Goal: Task Accomplishment & Management: Complete application form

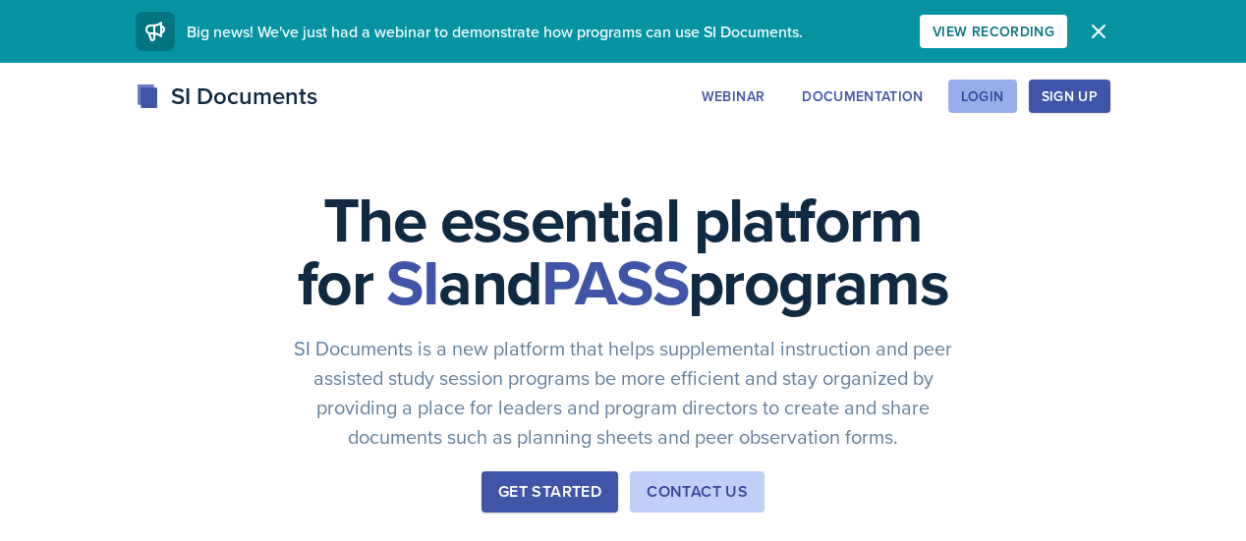
click at [1004, 89] on div "Login" at bounding box center [982, 96] width 43 height 16
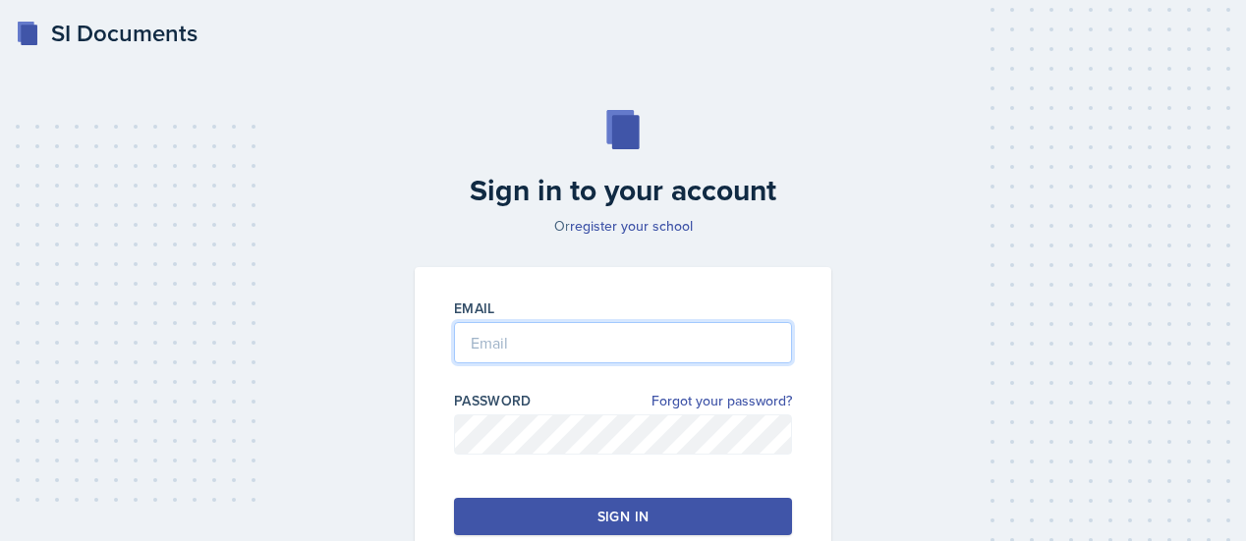
click at [640, 345] on input "email" at bounding box center [623, 342] width 338 height 41
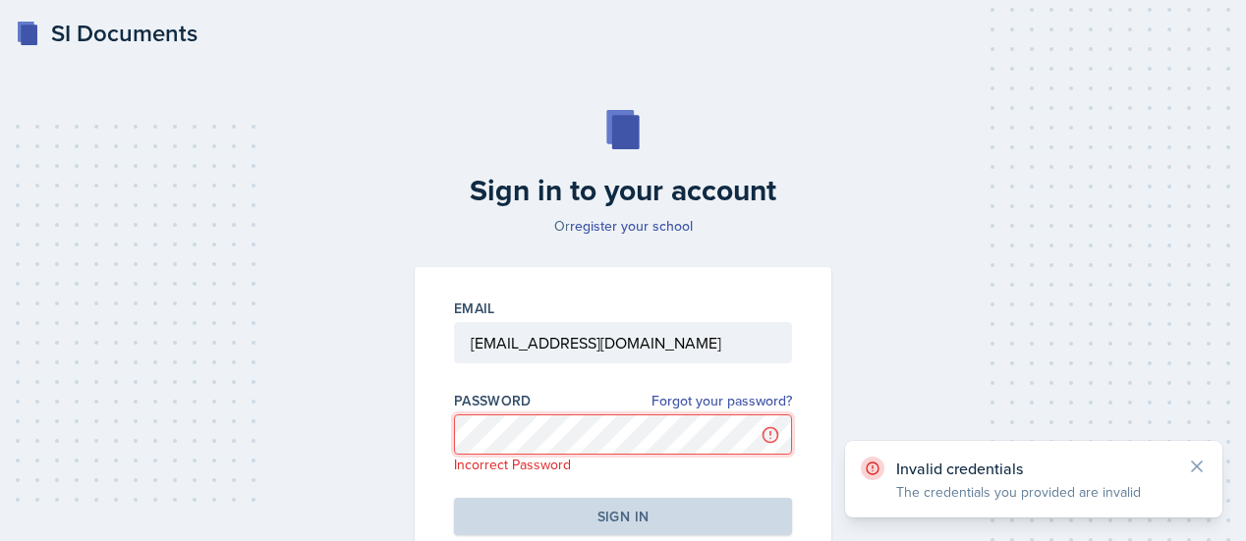
scroll to position [66, 0]
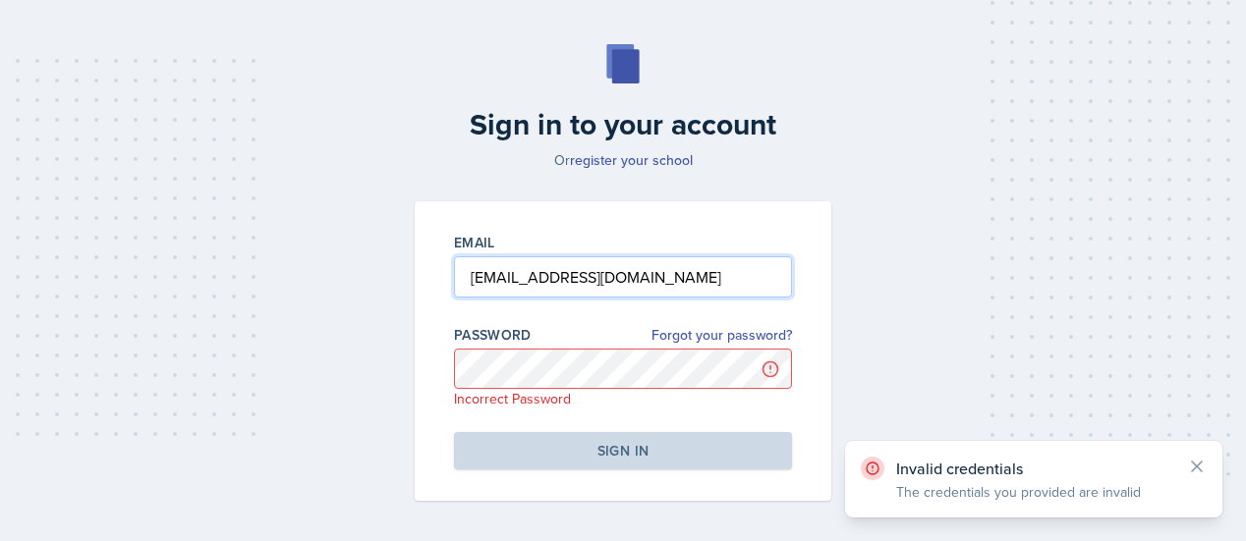
drag, startPoint x: 670, startPoint y: 280, endPoint x: 292, endPoint y: 316, distance: 379.9
click at [292, 316] on div "Sign in to your account Or register your school Email klparker316@gmail.com Pas…" at bounding box center [623, 272] width 1198 height 583
drag, startPoint x: 628, startPoint y: 285, endPoint x: 349, endPoint y: 327, distance: 282.2
click at [349, 327] on div "Sign in to your account Or register your school Email klparker316@gmail.com Pas…" at bounding box center [623, 272] width 1198 height 583
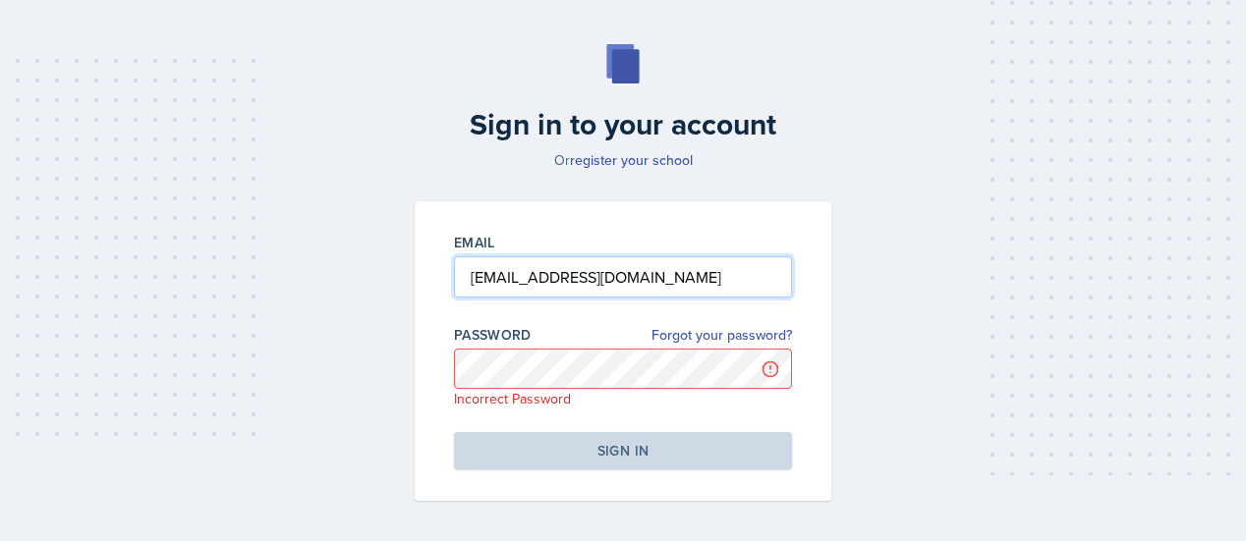
type input "[EMAIL_ADDRESS][DOMAIN_NAME]"
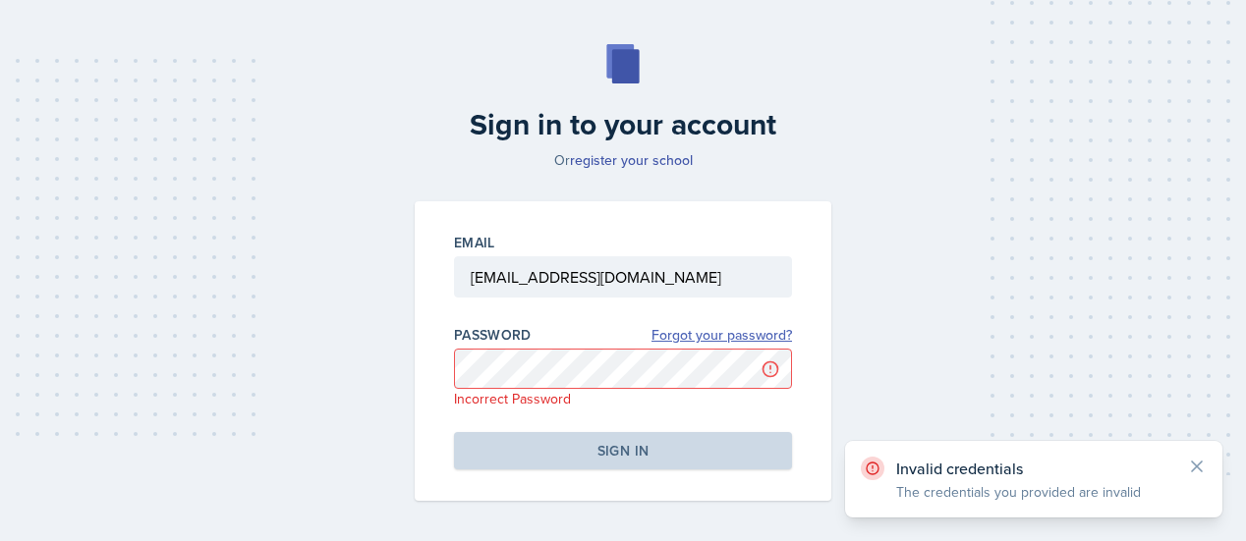
click at [719, 329] on link "Forgot your password?" at bounding box center [721, 335] width 140 height 21
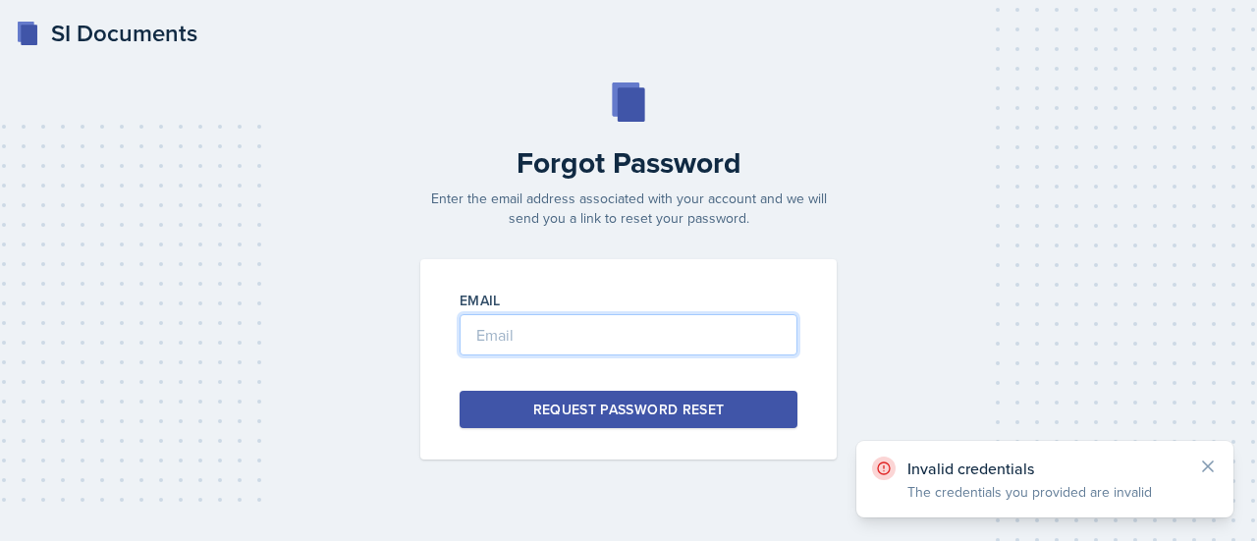
click at [631, 346] on input "email" at bounding box center [629, 334] width 338 height 41
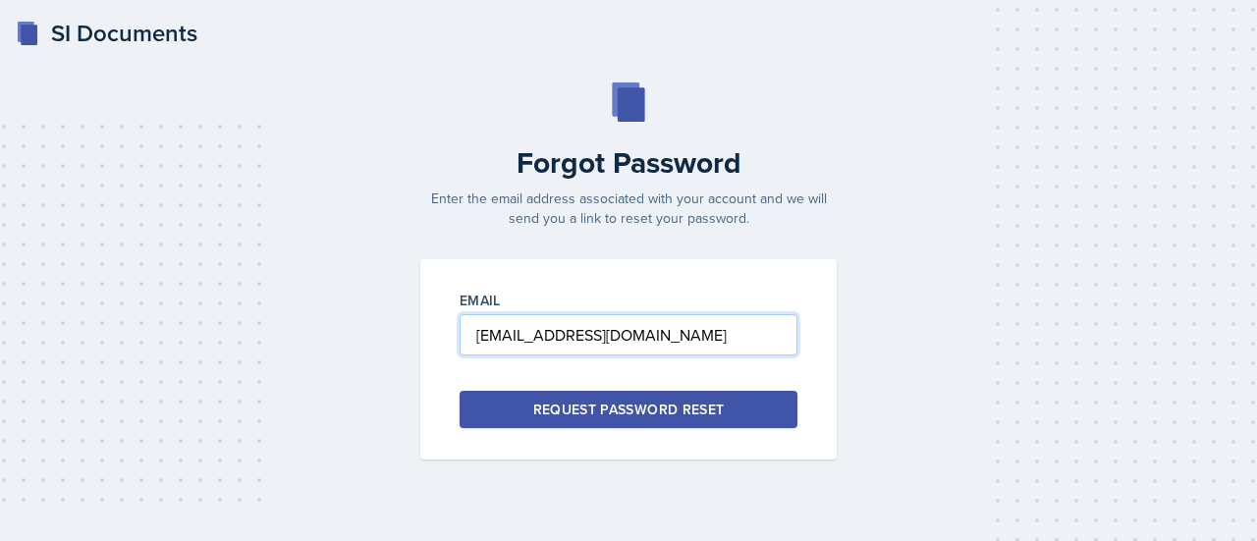
type input "[EMAIL_ADDRESS][DOMAIN_NAME]"
click at [619, 410] on div "Request Password Reset" at bounding box center [629, 410] width 192 height 20
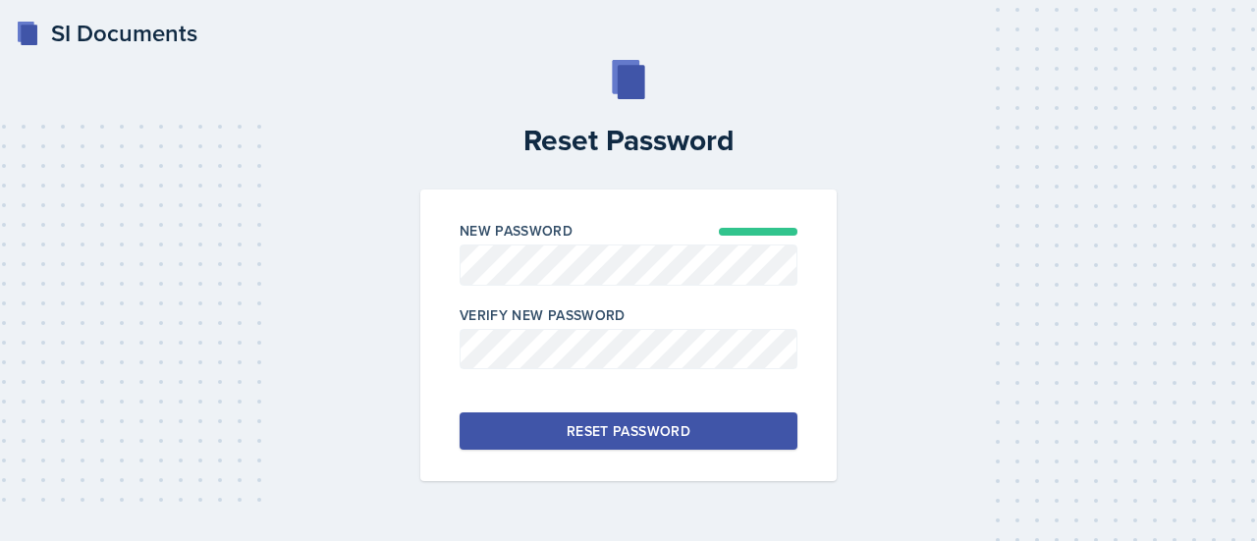
click at [625, 434] on div "Reset Password" at bounding box center [629, 431] width 124 height 20
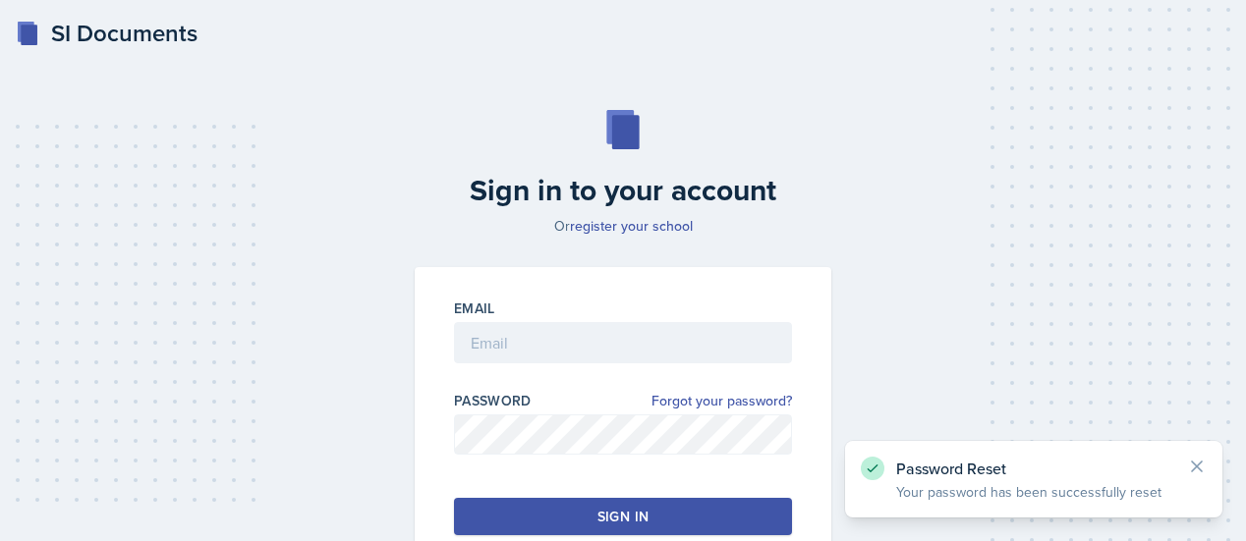
click at [597, 372] on div at bounding box center [623, 373] width 338 height 20
click at [581, 349] on input "email" at bounding box center [623, 342] width 338 height 41
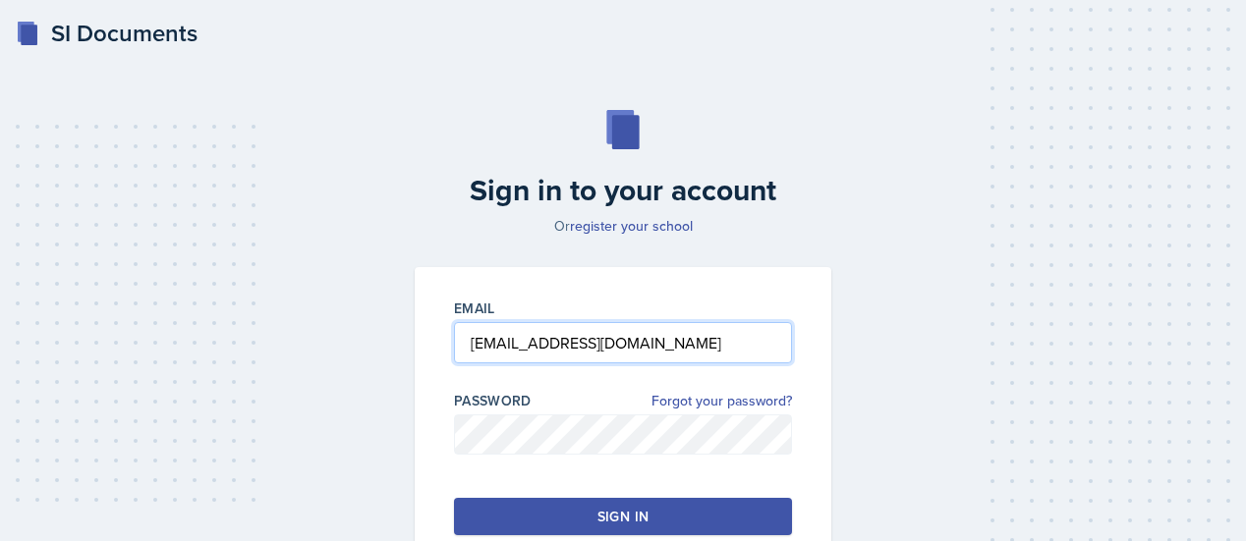
type input "[EMAIL_ADDRESS][DOMAIN_NAME]"
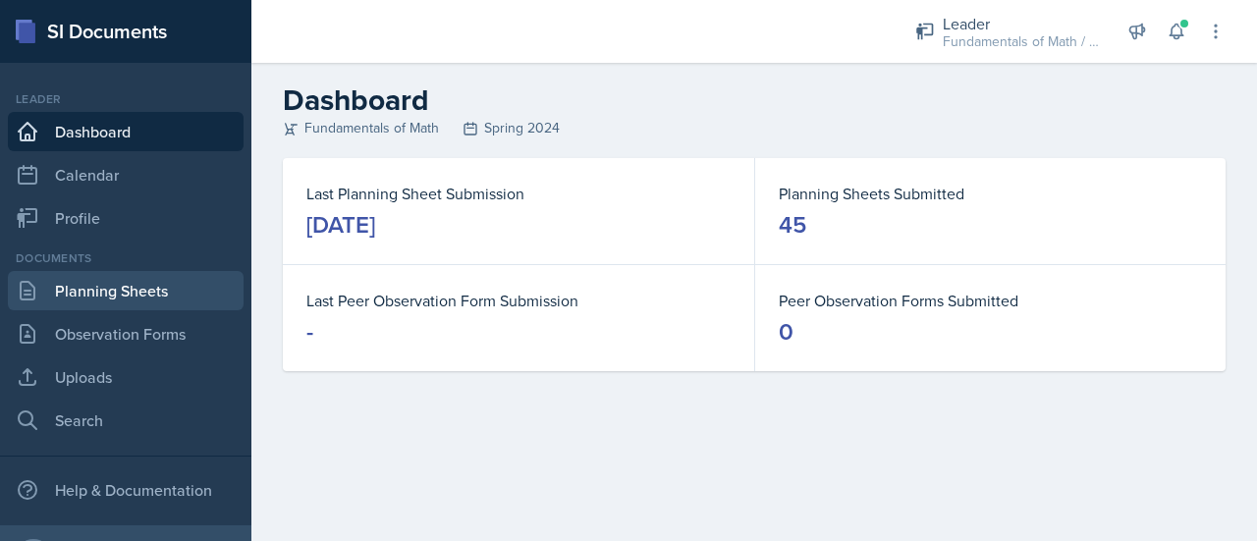
click at [77, 298] on link "Planning Sheets" at bounding box center [126, 290] width 236 height 39
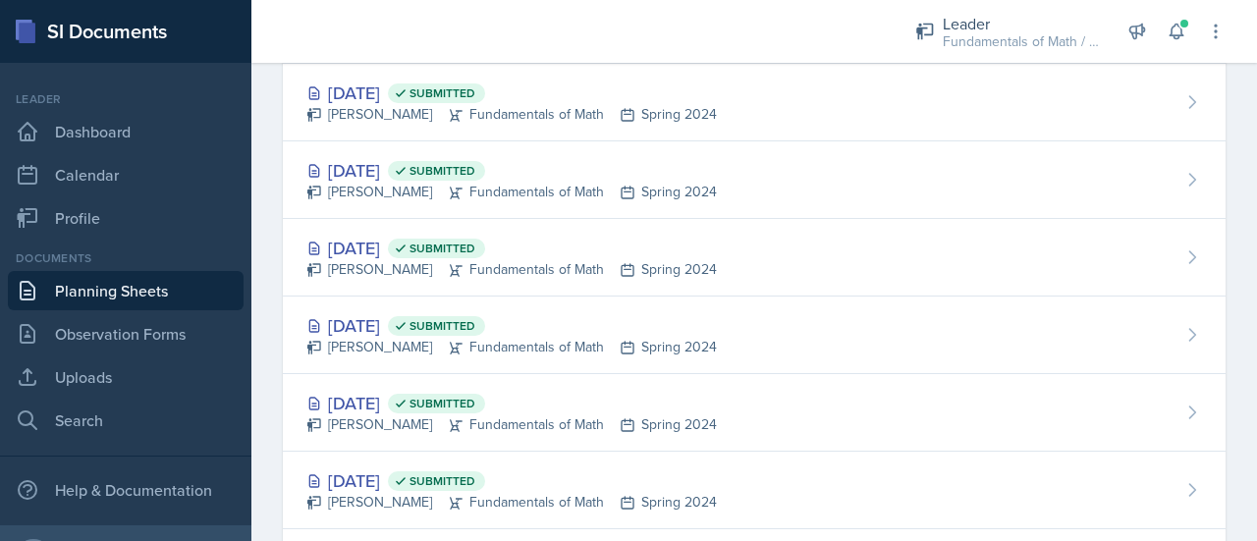
scroll to position [3336, 0]
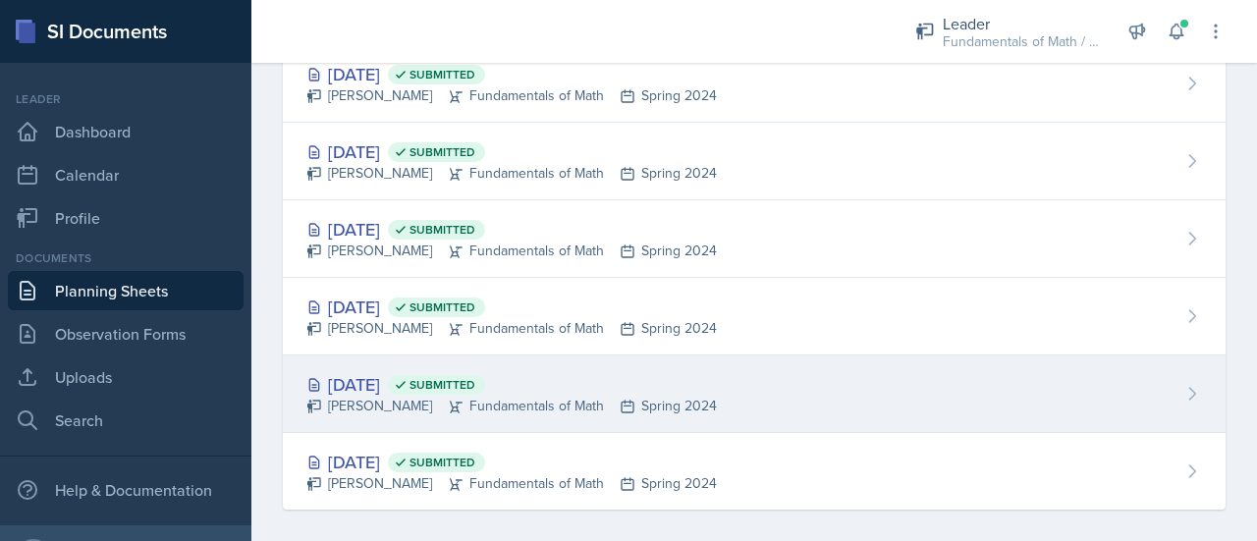
click at [376, 376] on div "[DATE] Submitted" at bounding box center [511, 384] width 411 height 27
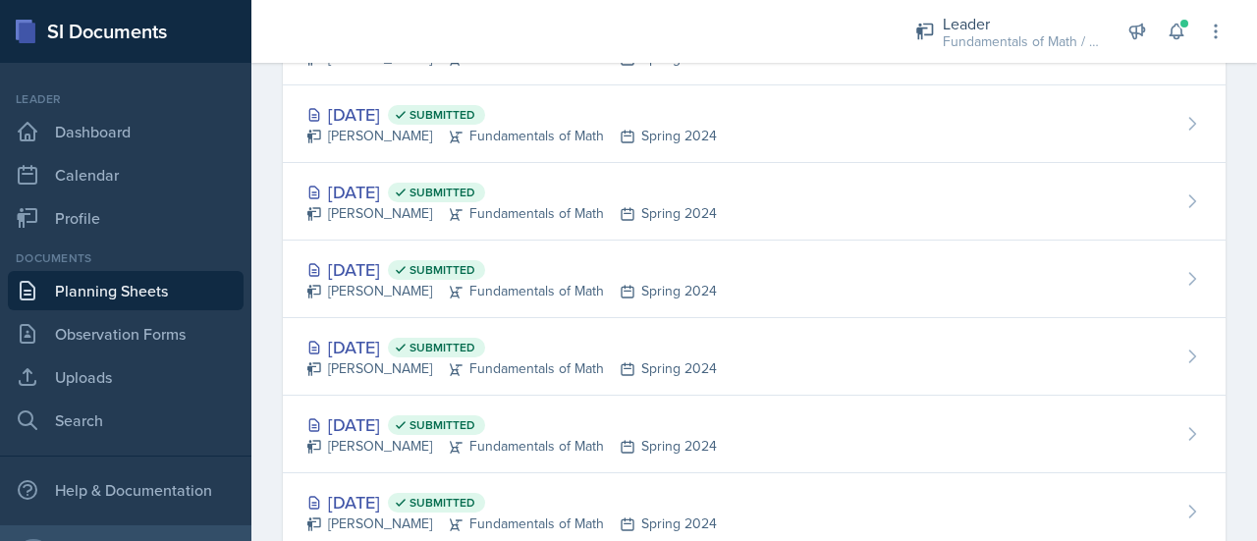
scroll to position [3336, 0]
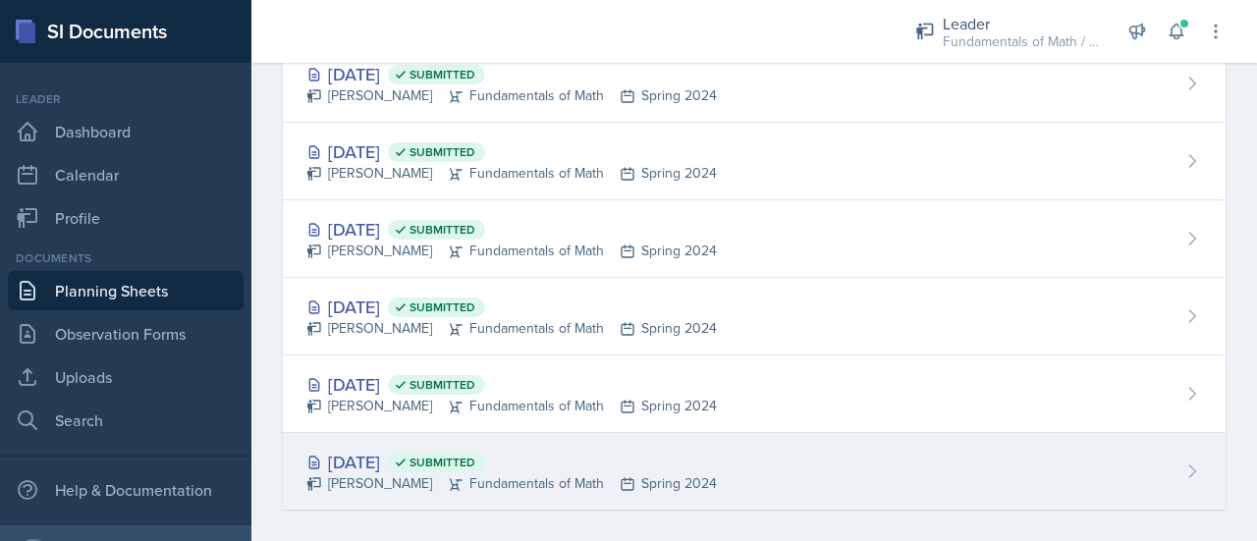
click at [360, 449] on div "[DATE] Submitted" at bounding box center [511, 462] width 411 height 27
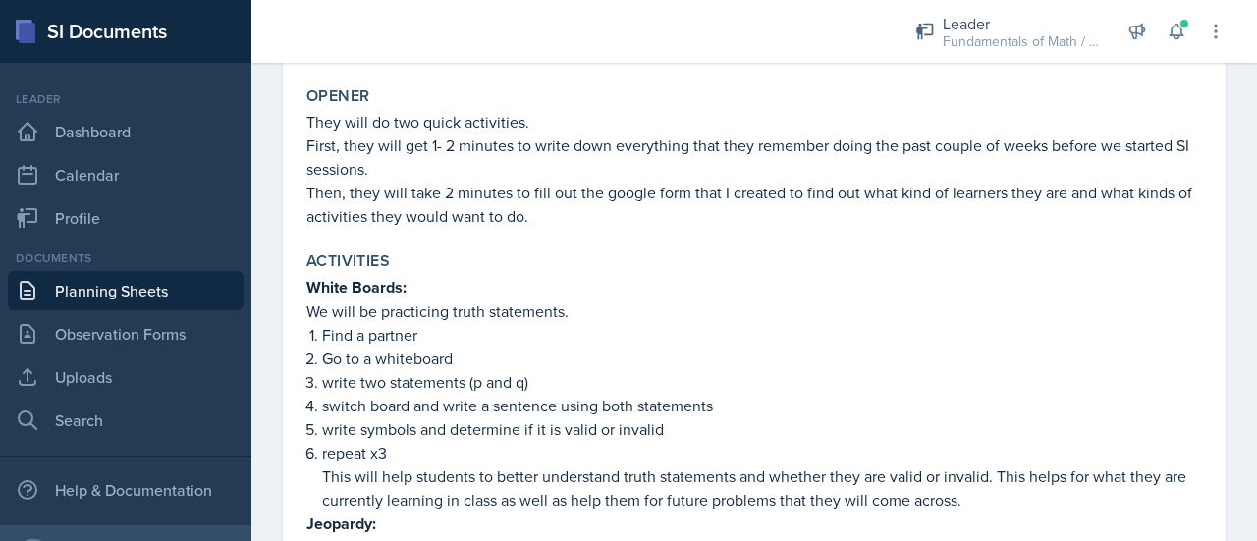
scroll to position [687, 0]
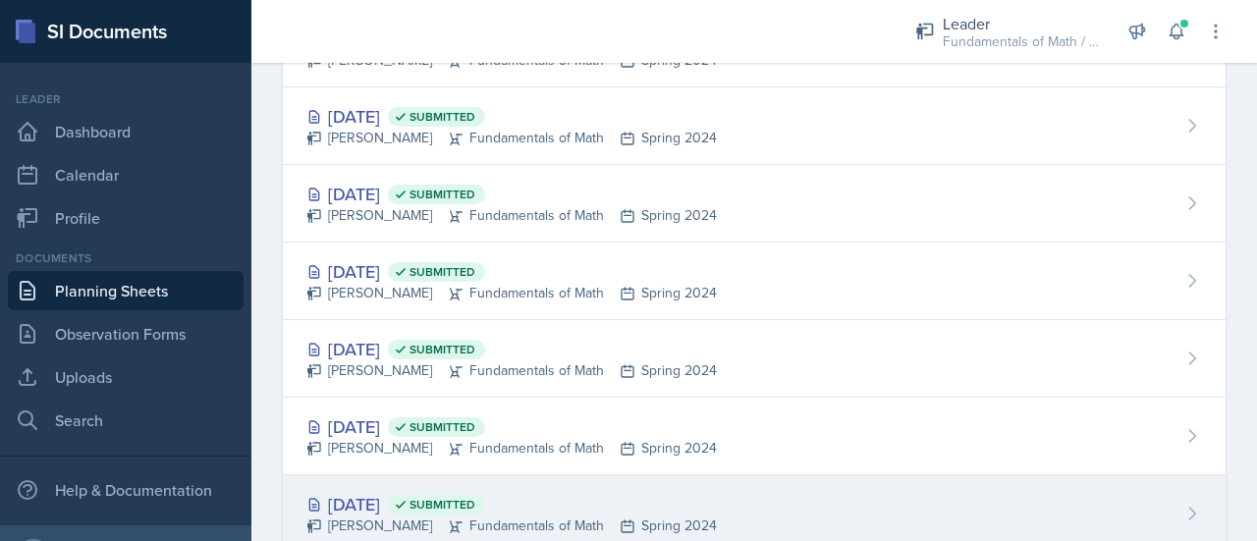
scroll to position [647, 0]
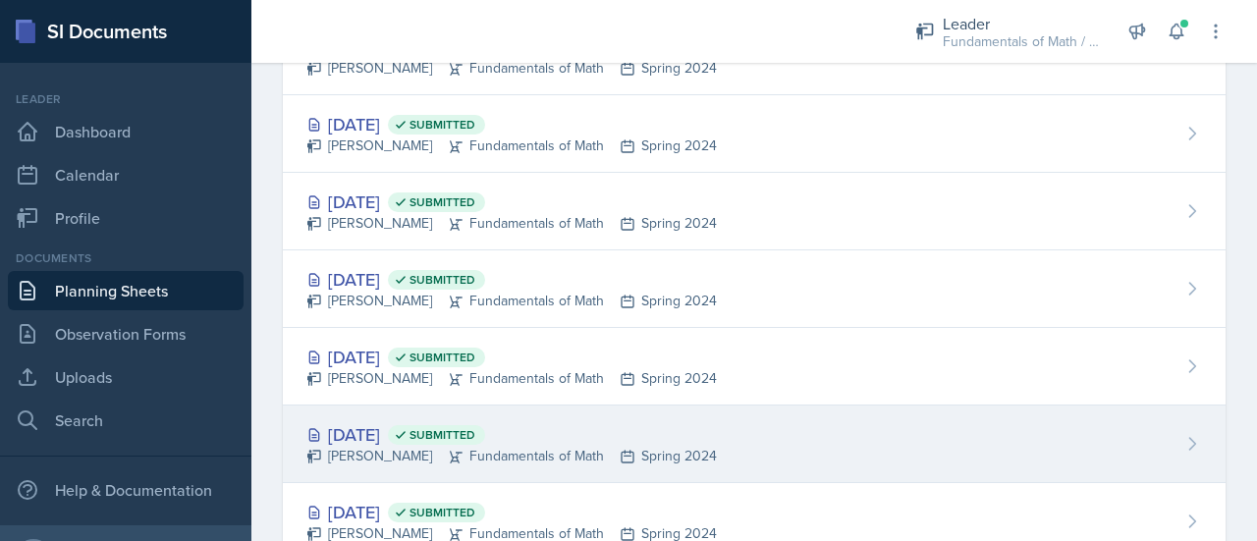
click at [385, 430] on div "[DATE] Submitted" at bounding box center [511, 434] width 411 height 27
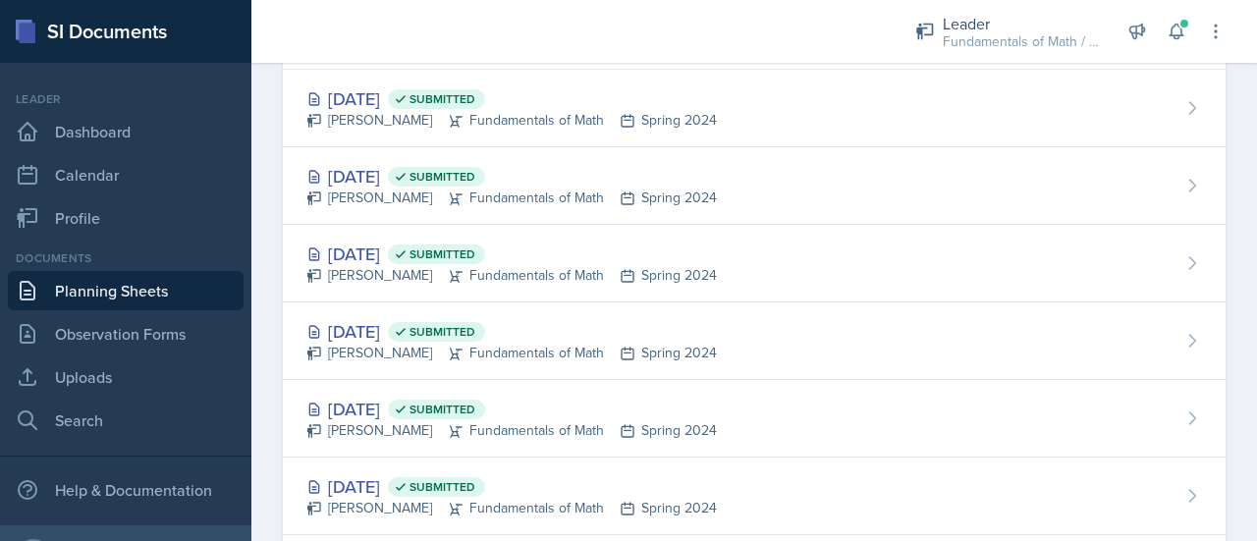
scroll to position [593, 0]
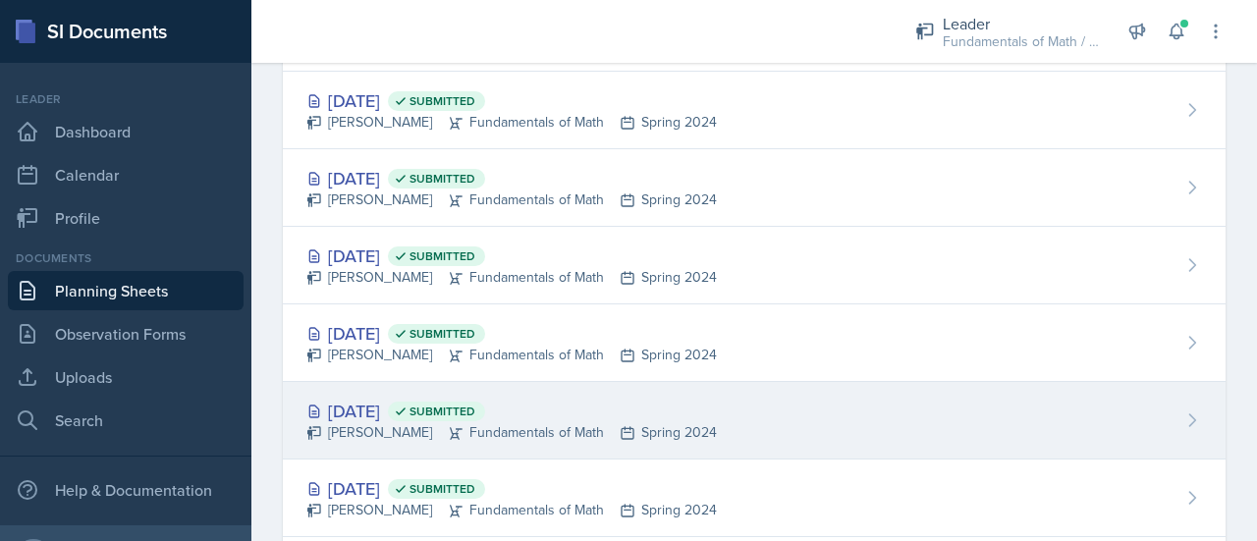
click at [387, 422] on div "[PERSON_NAME] Fundamentals of Math Spring 2024" at bounding box center [511, 432] width 411 height 21
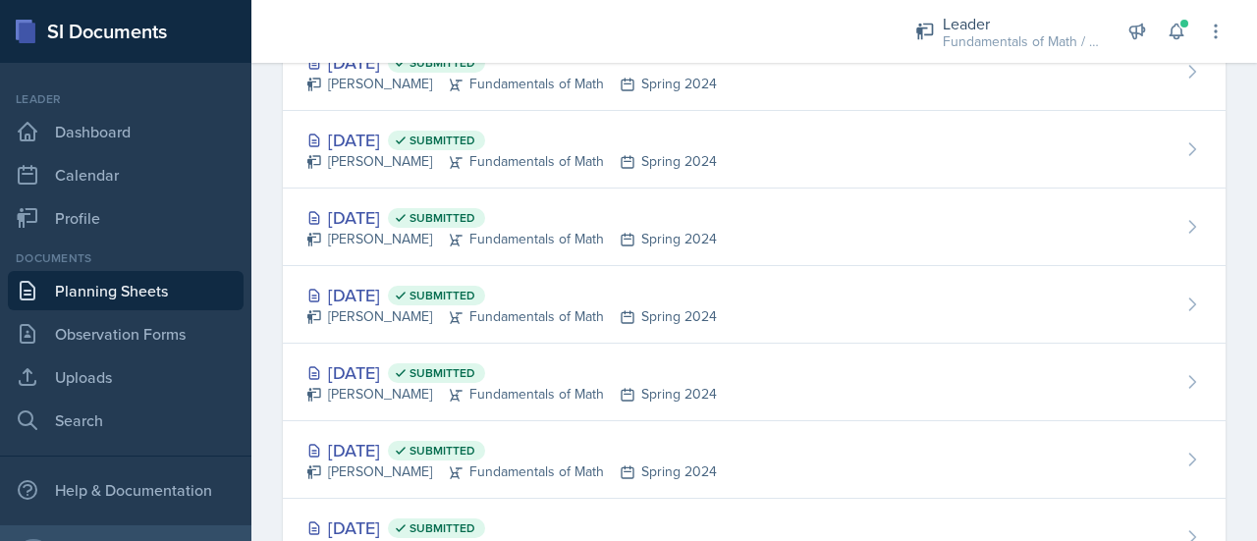
scroll to position [3336, 0]
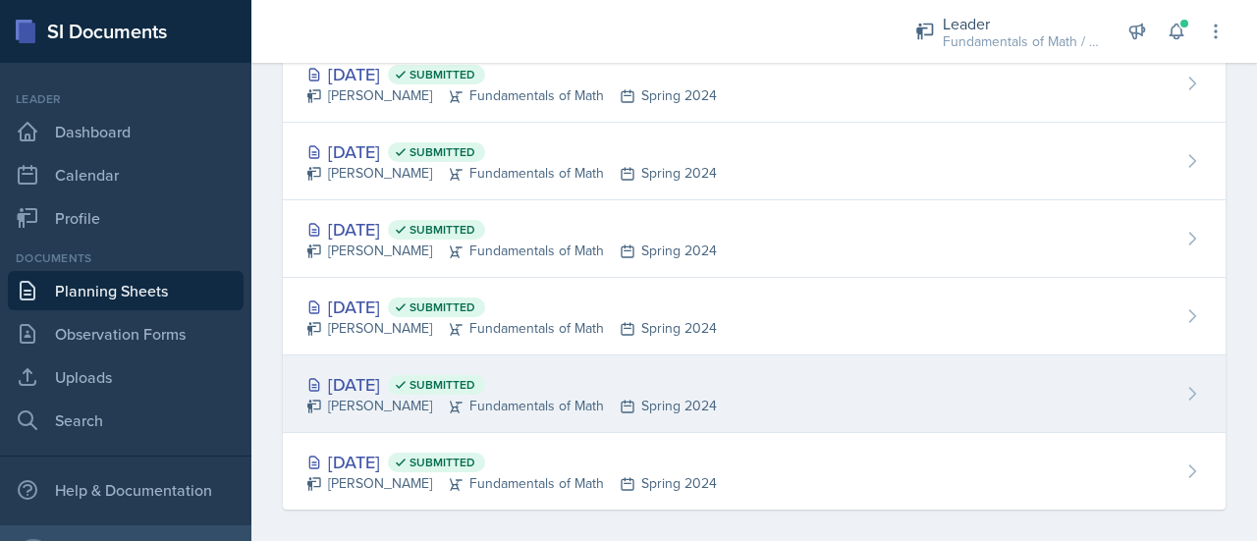
click at [375, 377] on div "[DATE] Submitted" at bounding box center [511, 384] width 411 height 27
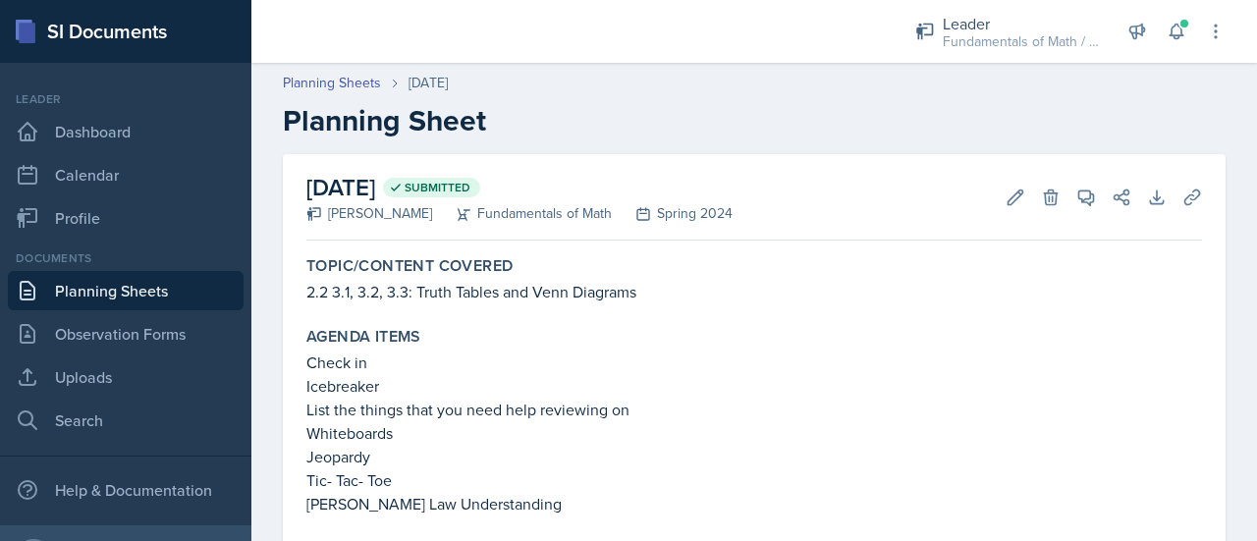
drag, startPoint x: 728, startPoint y: 408, endPoint x: 725, endPoint y: 418, distance: 10.3
click at [725, 418] on p "List the things that you need help reviewing on" at bounding box center [754, 410] width 896 height 24
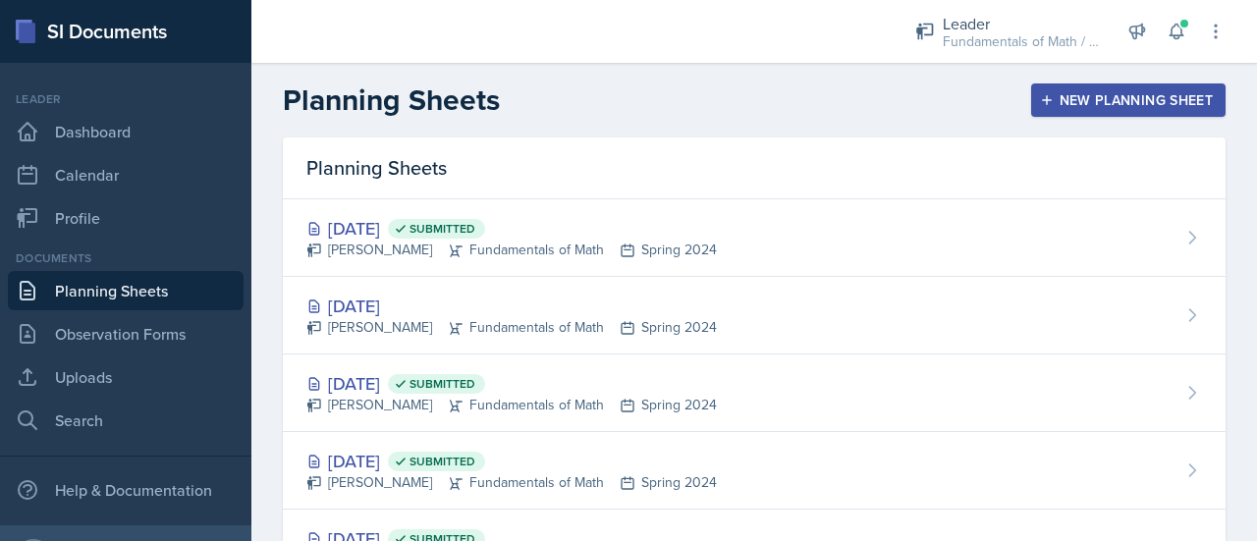
click at [1175, 101] on div "New Planning Sheet" at bounding box center [1128, 100] width 169 height 16
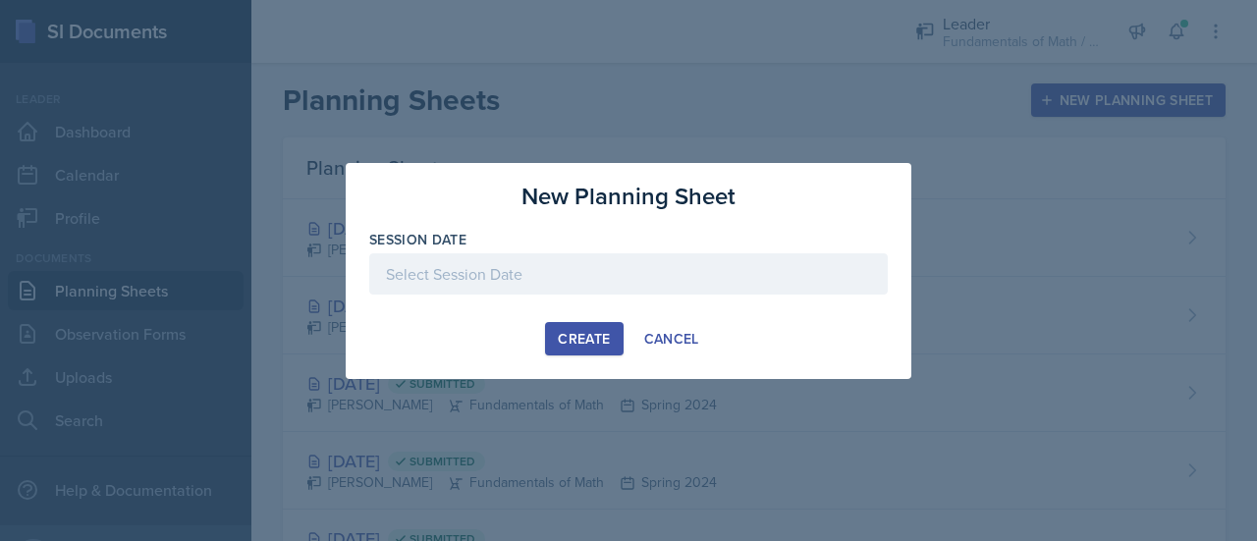
click at [603, 310] on div at bounding box center [628, 305] width 519 height 20
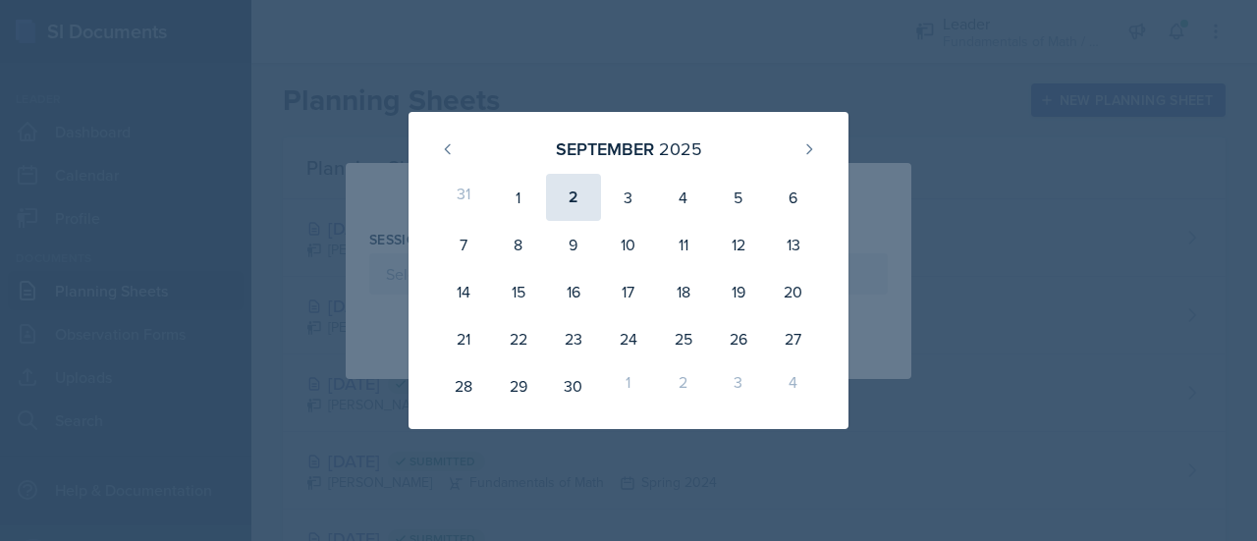
click at [587, 189] on div "2" at bounding box center [573, 197] width 55 height 47
type input "[DATE]"
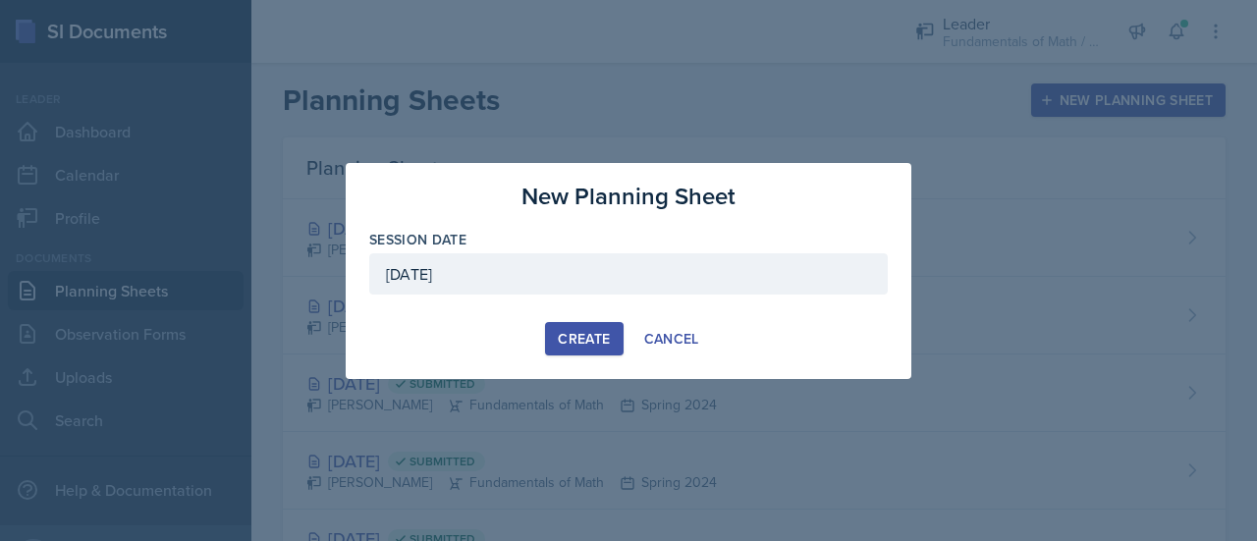
click at [587, 343] on div "Create" at bounding box center [584, 339] width 52 height 16
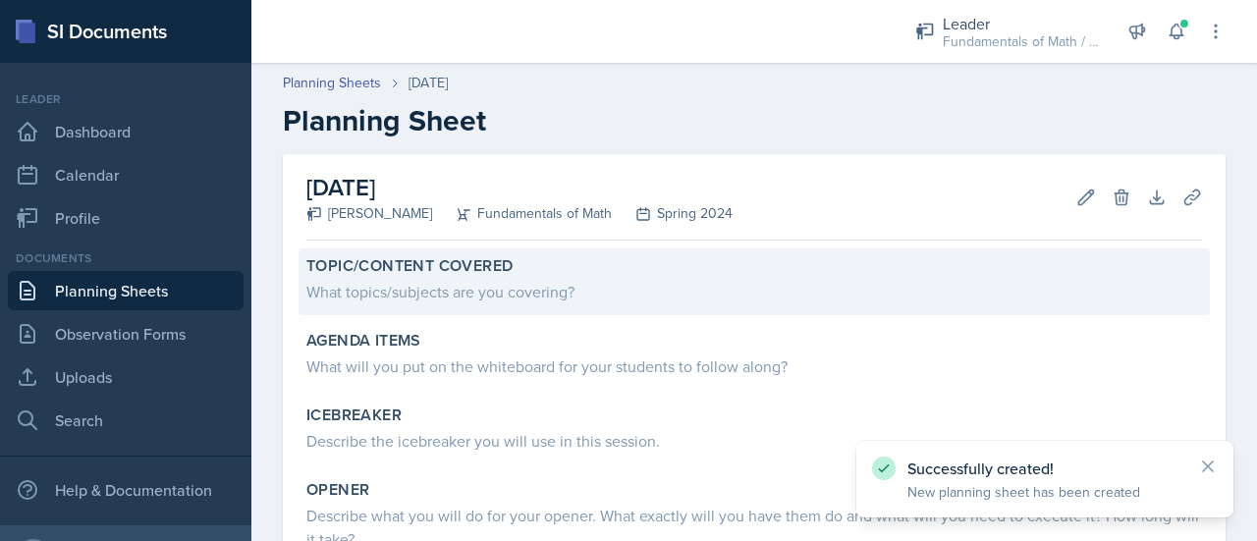
click at [411, 296] on div "What topics/subjects are you covering?" at bounding box center [754, 292] width 896 height 24
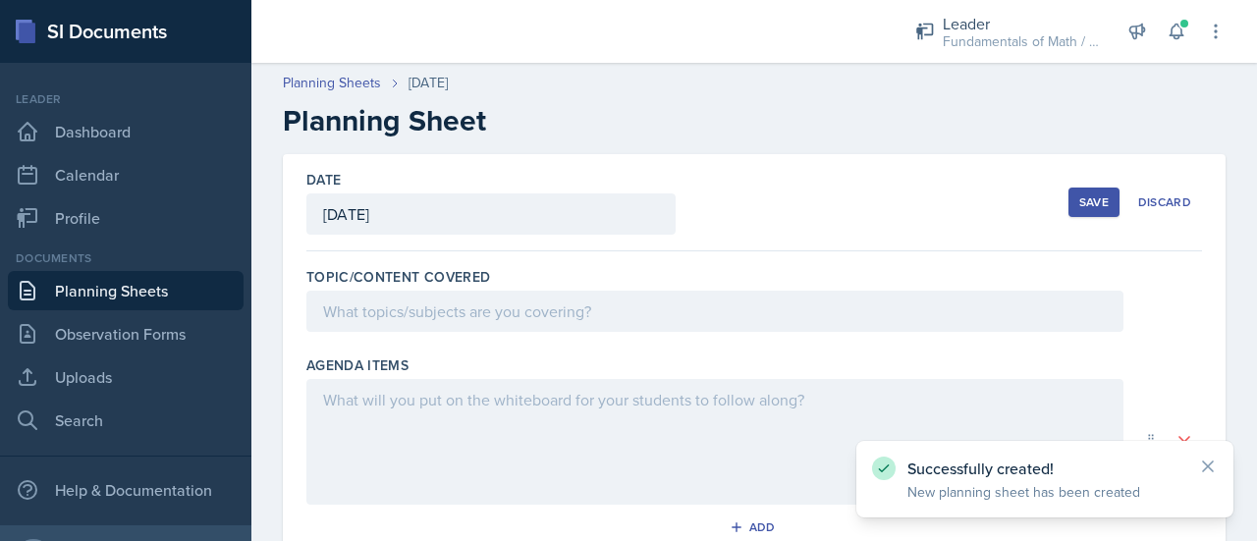
click at [411, 296] on div at bounding box center [714, 311] width 817 height 41
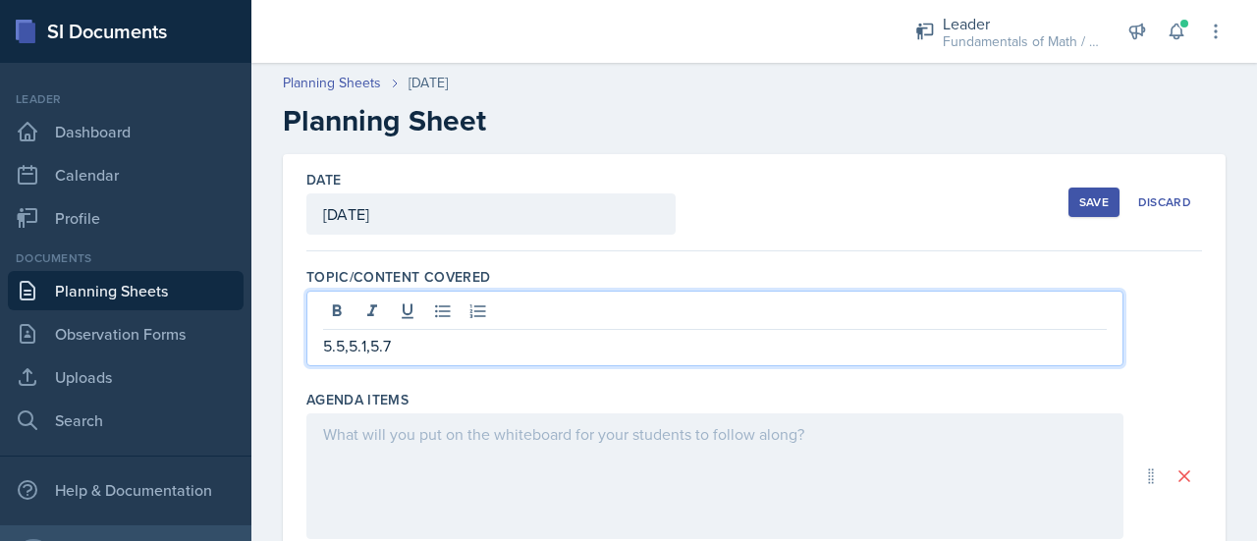
click at [409, 458] on div at bounding box center [714, 477] width 817 height 126
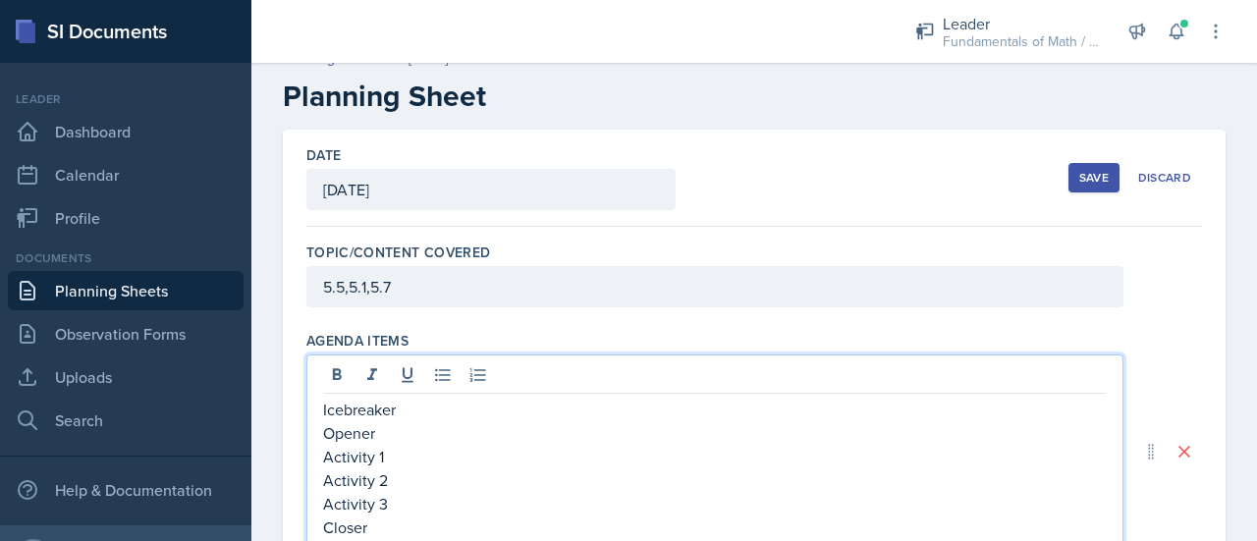
scroll to position [212, 0]
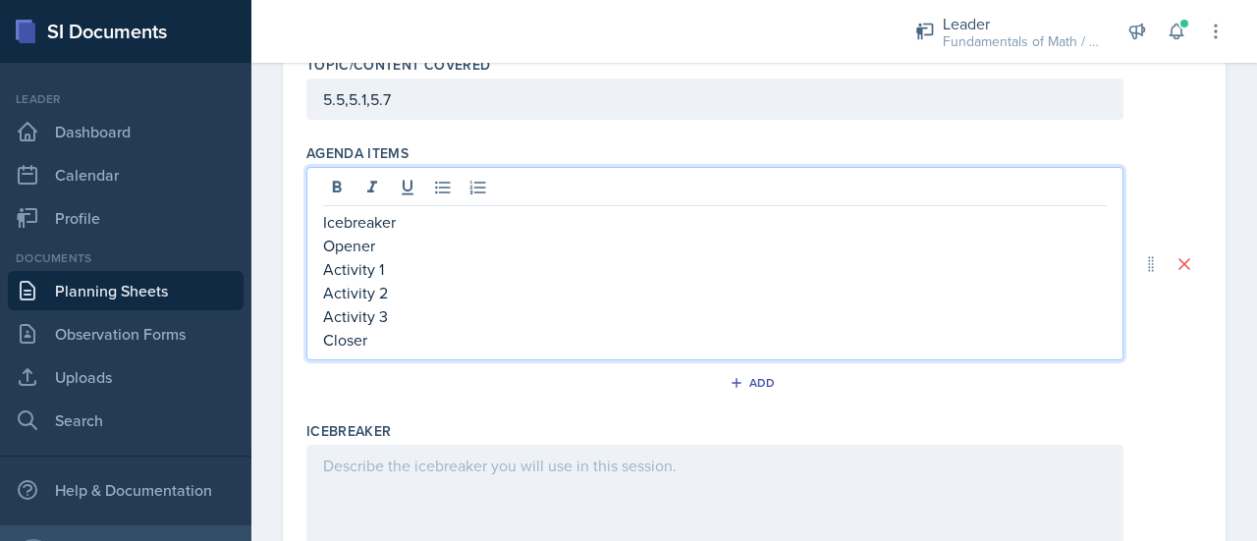
click at [409, 458] on p at bounding box center [715, 466] width 784 height 24
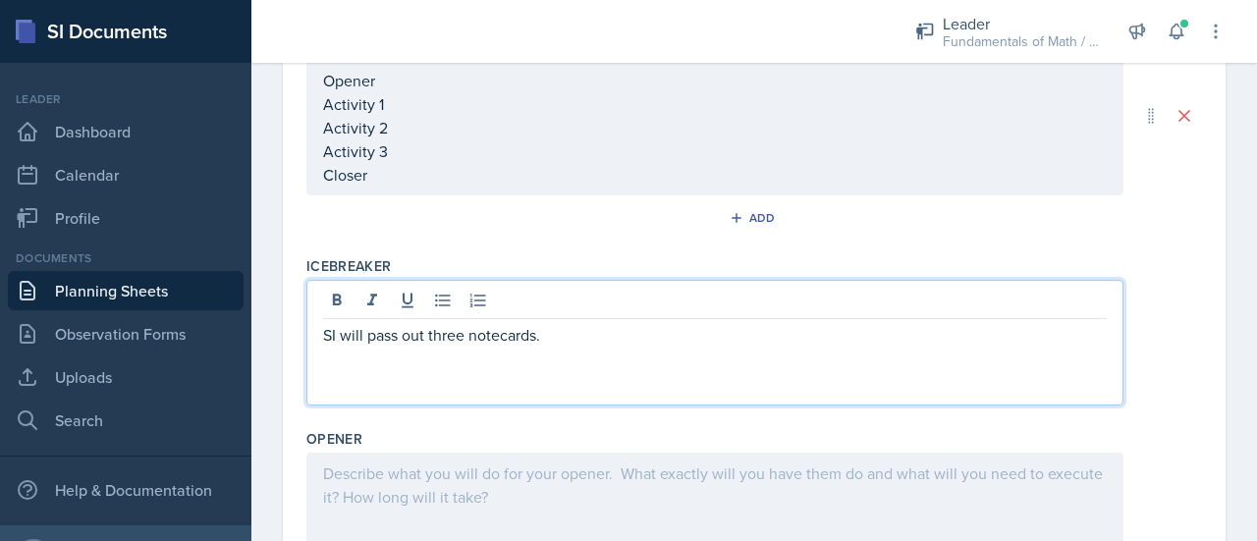
scroll to position [346, 0]
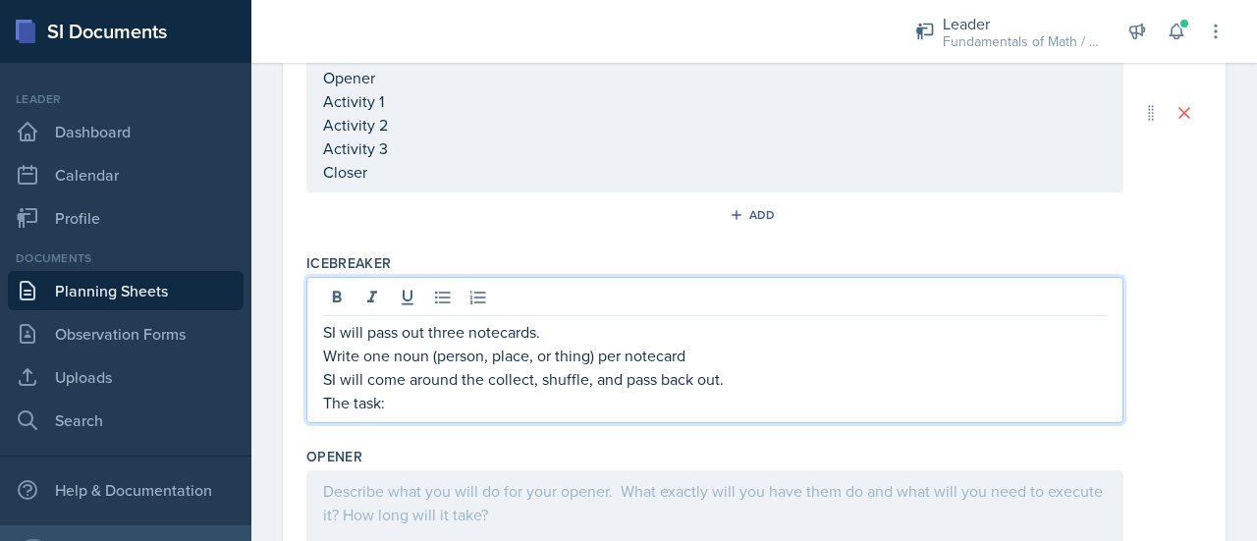
click at [736, 381] on p "SI will come around the collect, shuffle, and pass back out." at bounding box center [715, 379] width 784 height 24
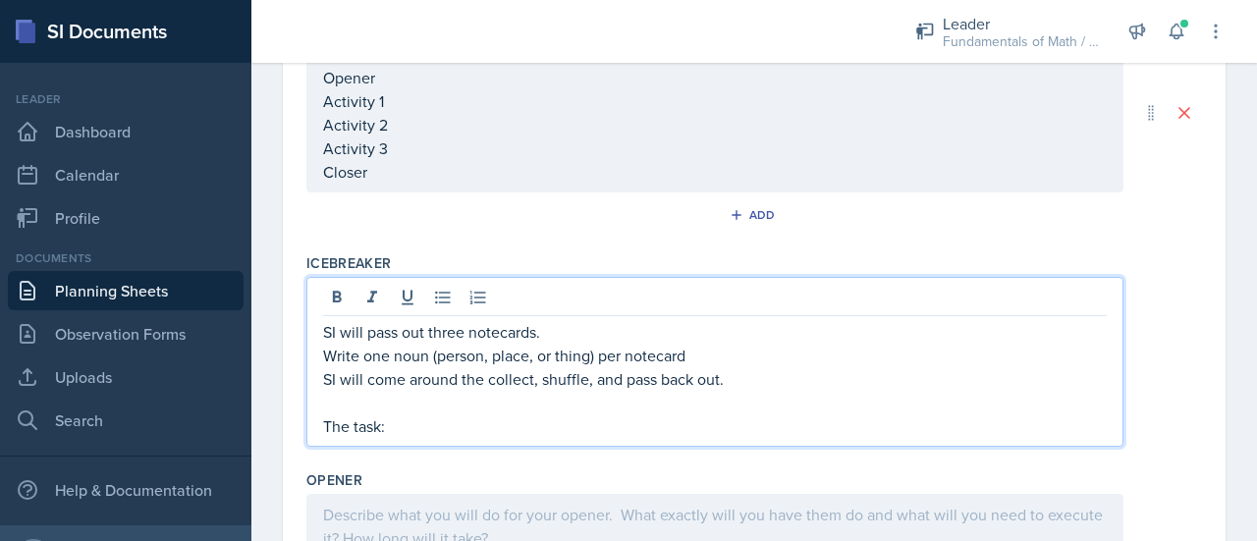
click at [507, 419] on p "The task:" at bounding box center [715, 427] width 784 height 24
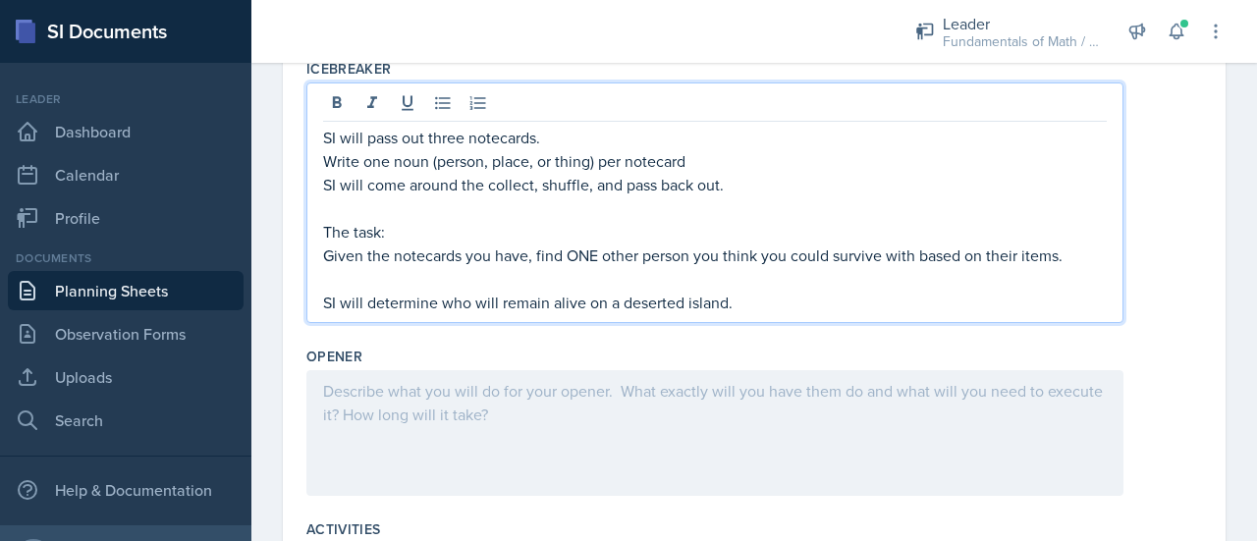
scroll to position [540, 0]
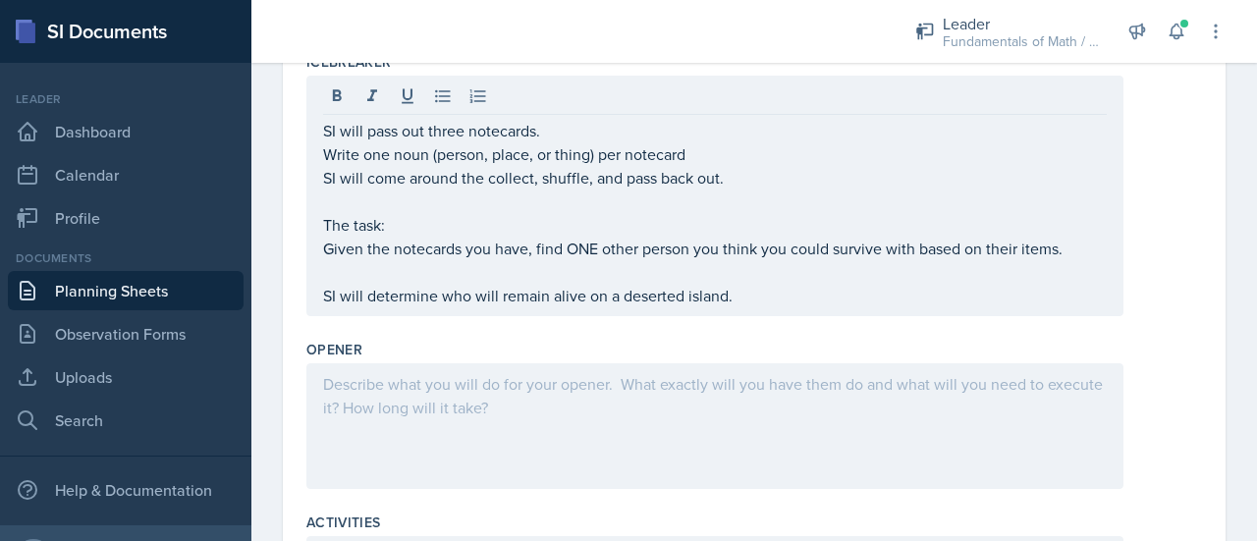
click at [452, 402] on div at bounding box center [714, 426] width 817 height 126
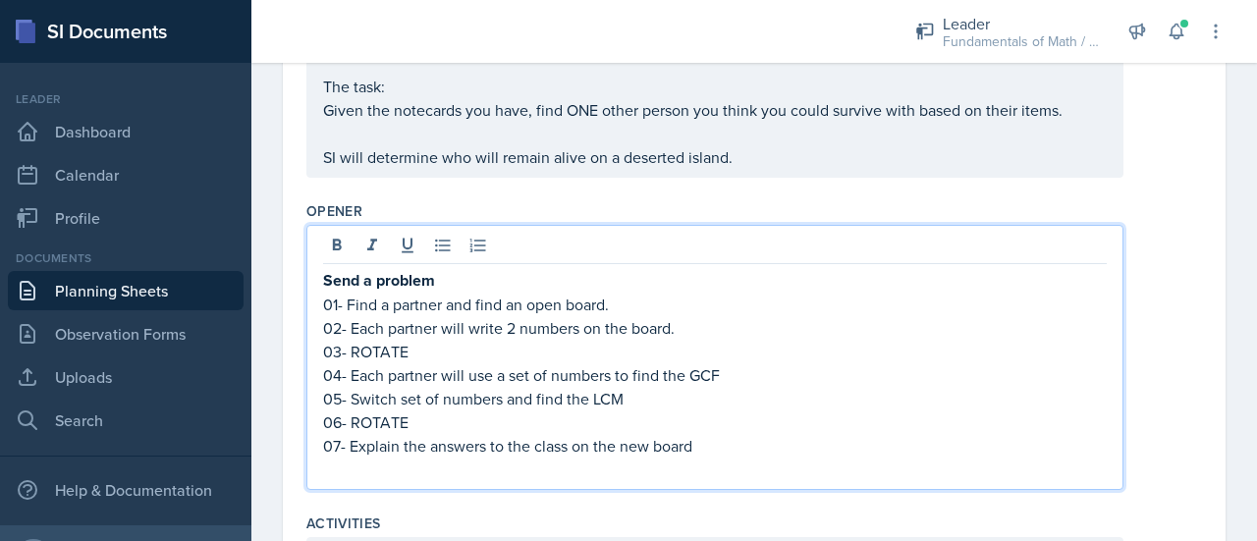
scroll to position [715, 0]
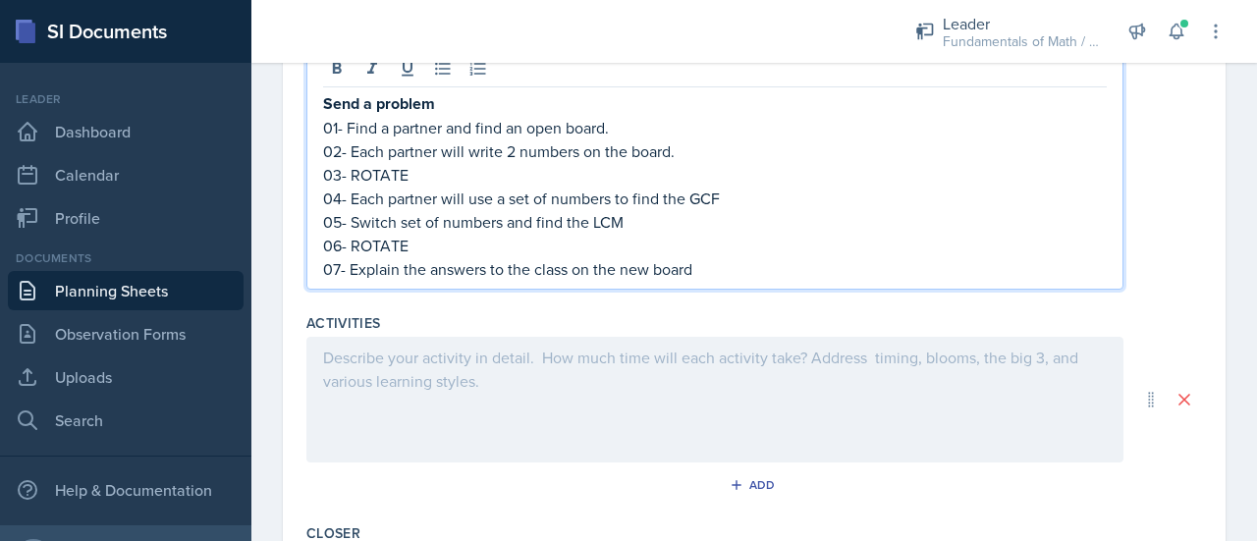
click at [440, 378] on div at bounding box center [714, 400] width 817 height 126
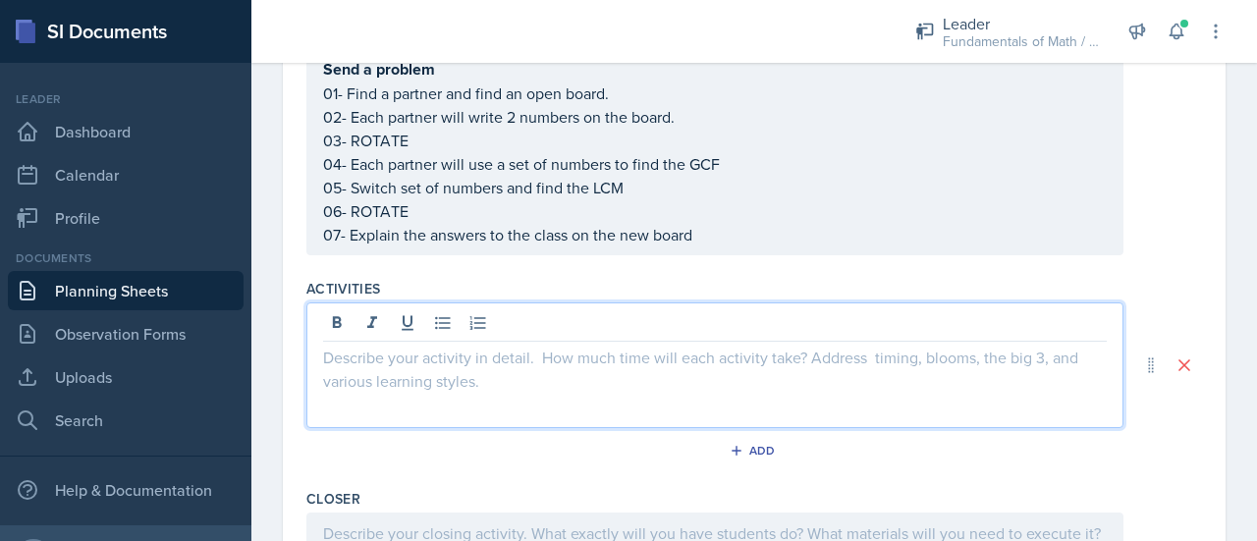
scroll to position [828, 0]
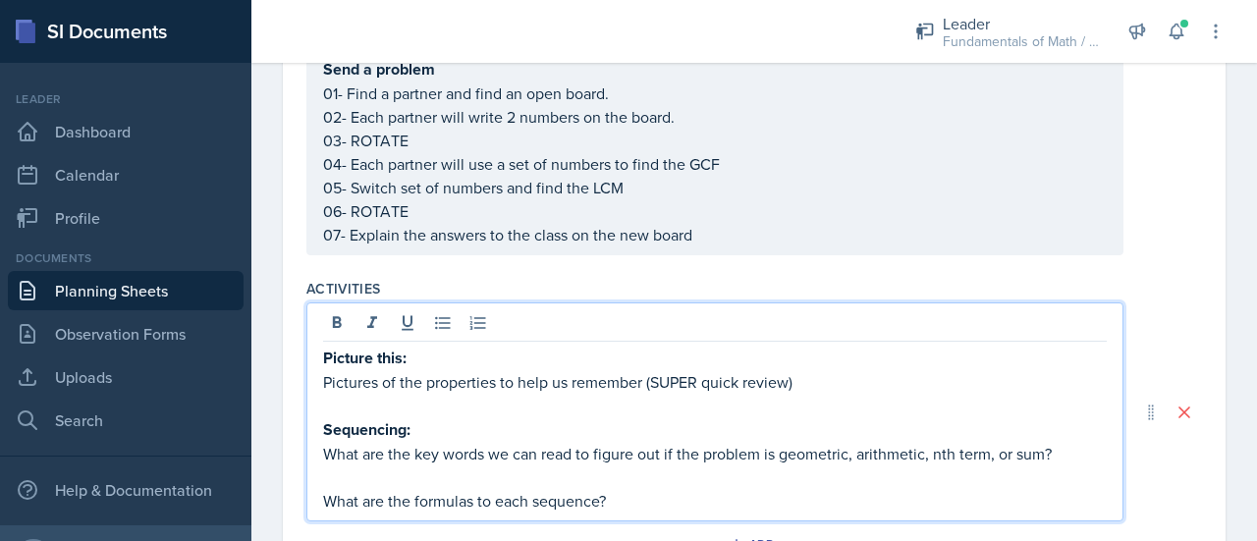
click at [407, 474] on p at bounding box center [715, 478] width 784 height 24
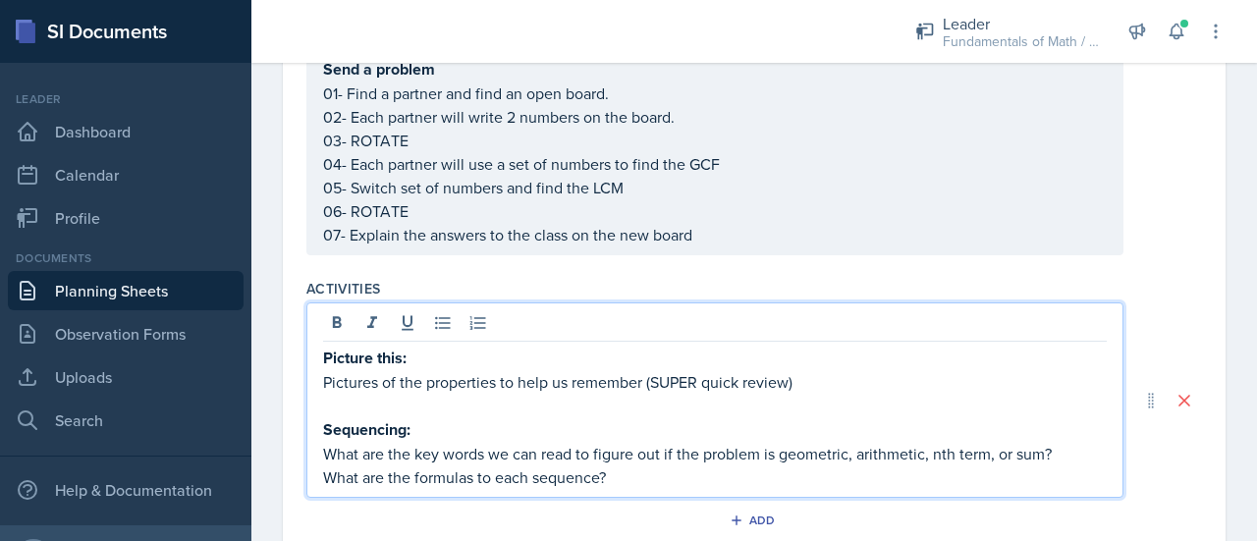
click at [627, 473] on p "What are the formulas to each sequence?" at bounding box center [715, 478] width 784 height 24
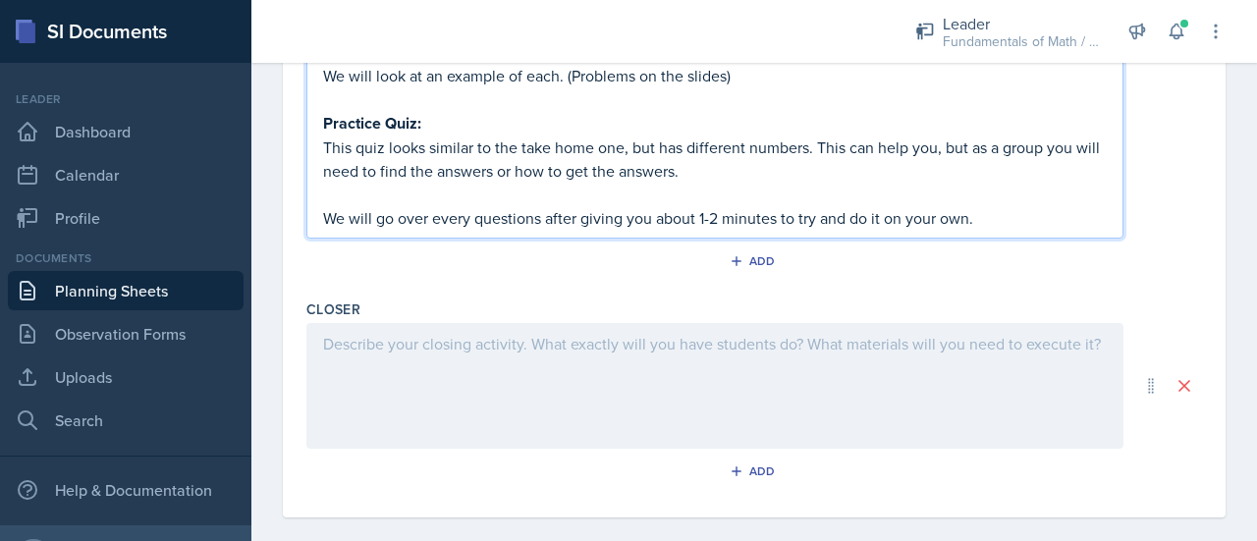
scroll to position [1280, 0]
click at [462, 378] on div at bounding box center [714, 383] width 817 height 126
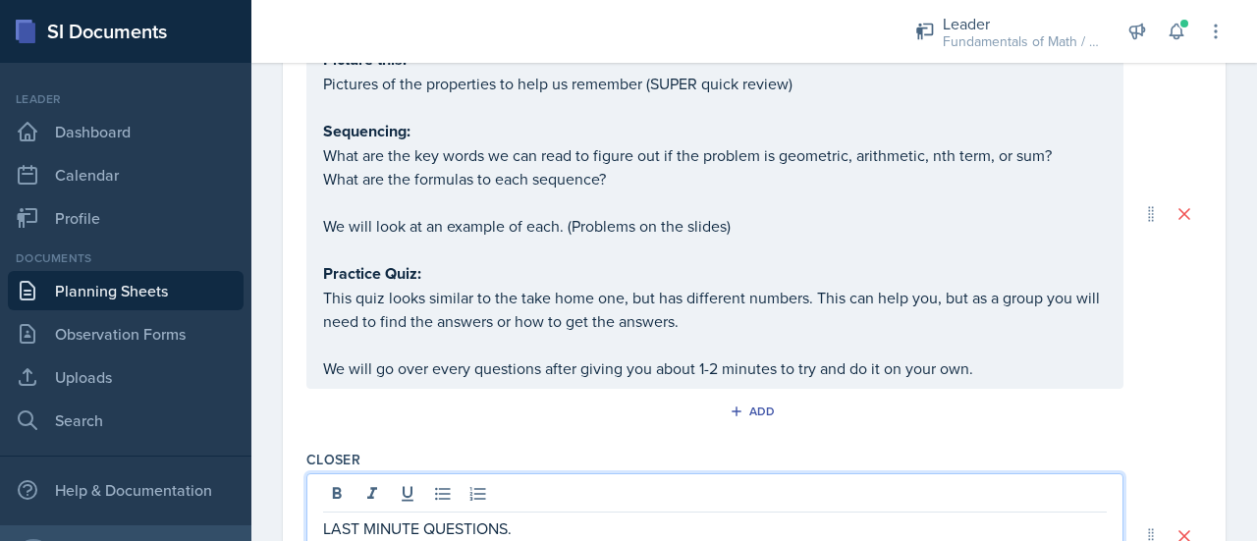
scroll to position [1258, 0]
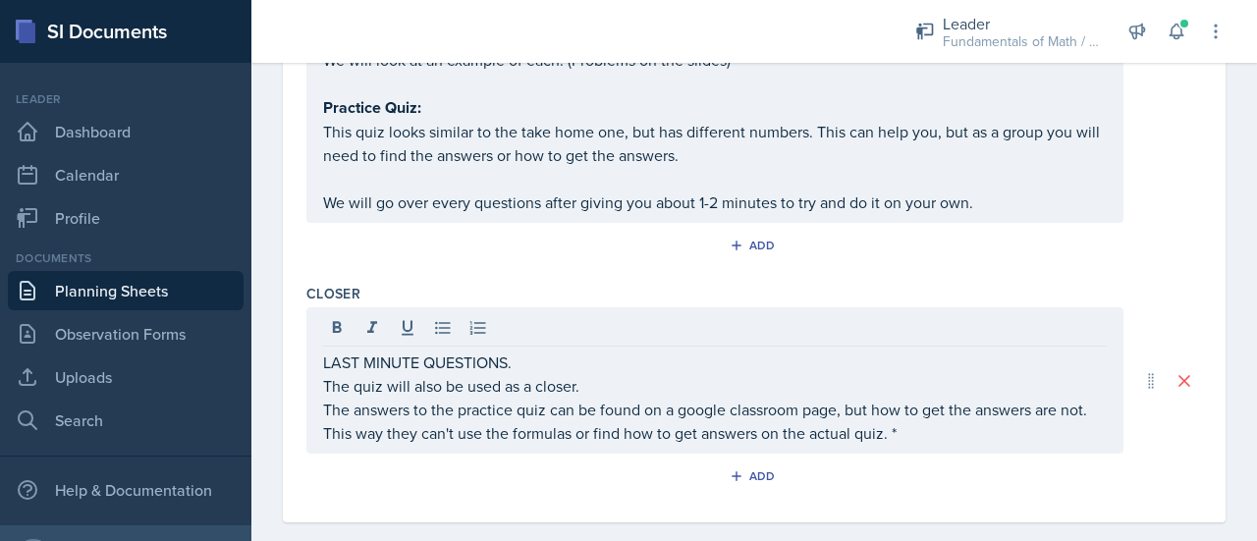
click at [319, 423] on div "LAST MINUTE QUESTIONS. The quiz will also be used as a closer. The answers to t…" at bounding box center [714, 380] width 817 height 146
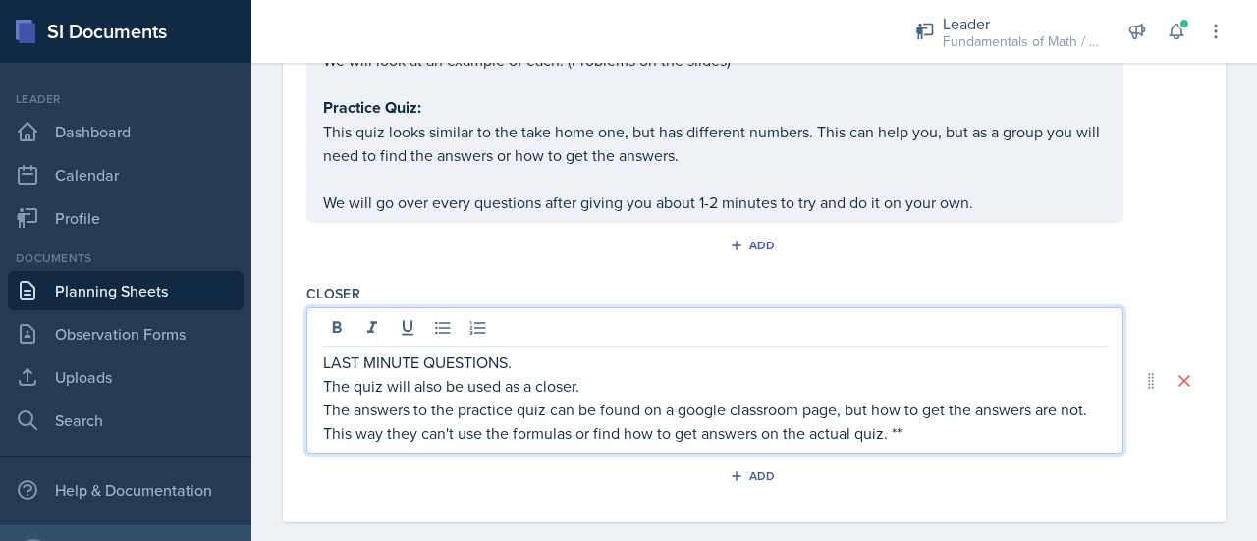
click at [328, 425] on p "The answers to the practice quiz can be found on a google classroom page, but h…" at bounding box center [715, 421] width 784 height 47
click at [926, 426] on p "The answers to the practice quiz can be found on a google classroom page, but h…" at bounding box center [715, 421] width 784 height 47
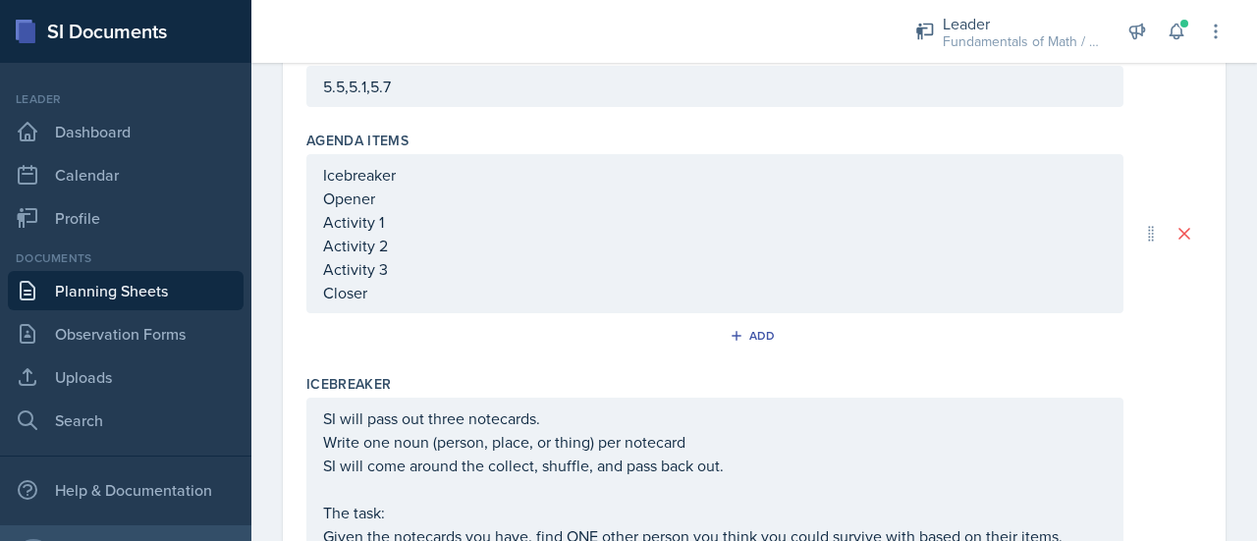
scroll to position [0, 0]
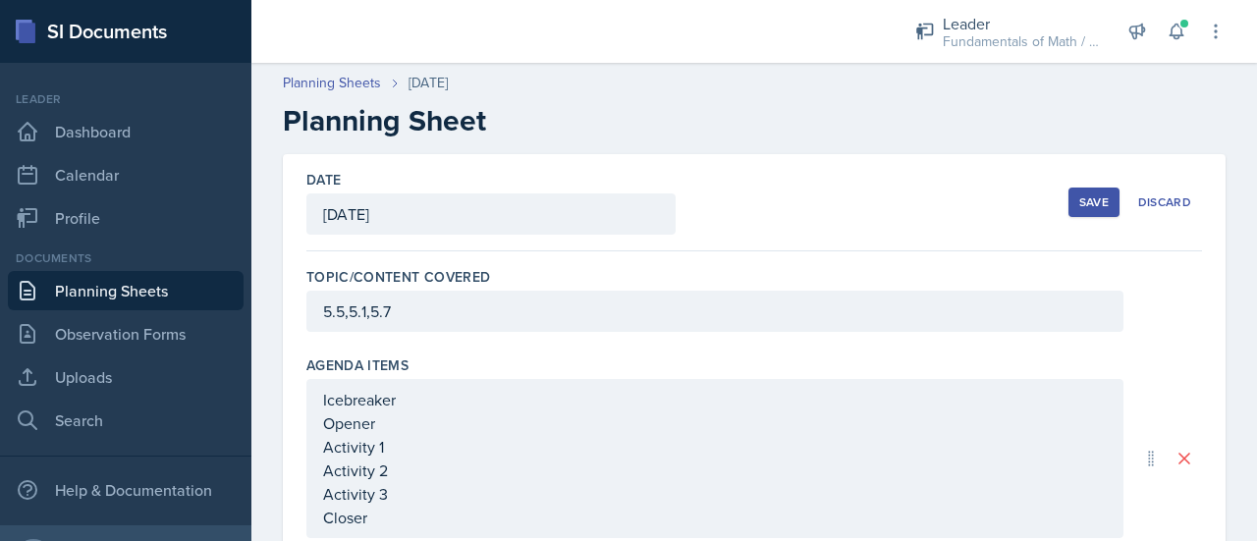
click at [1080, 208] on div "Save" at bounding box center [1094, 203] width 29 height 16
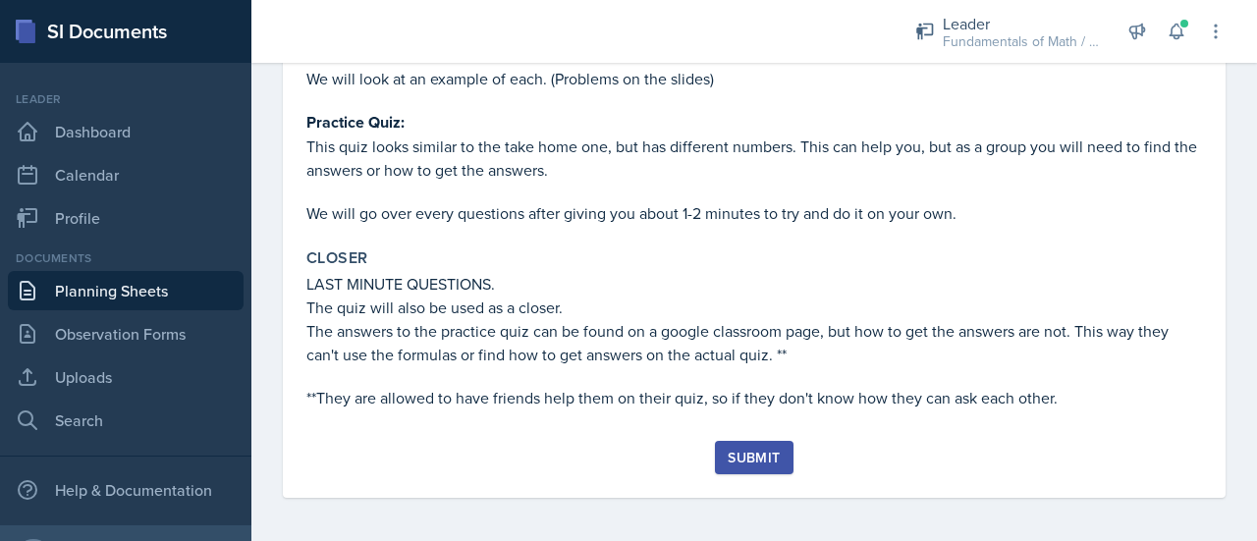
scroll to position [1097, 0]
click at [742, 466] on button "Submit" at bounding box center [754, 456] width 78 height 33
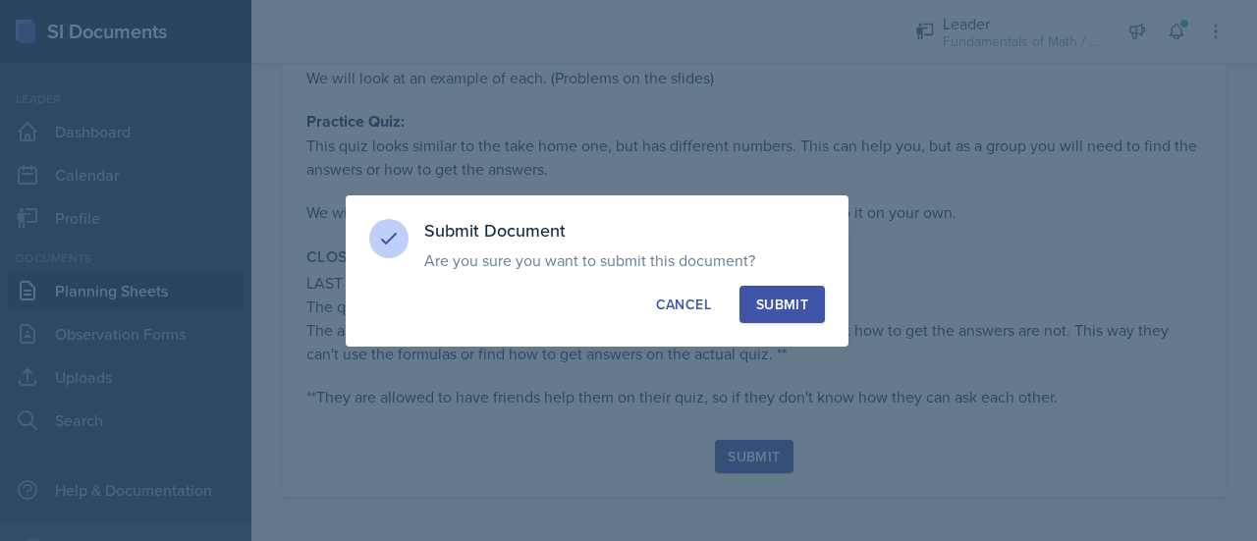
click at [783, 295] on div "Submit" at bounding box center [782, 305] width 52 height 20
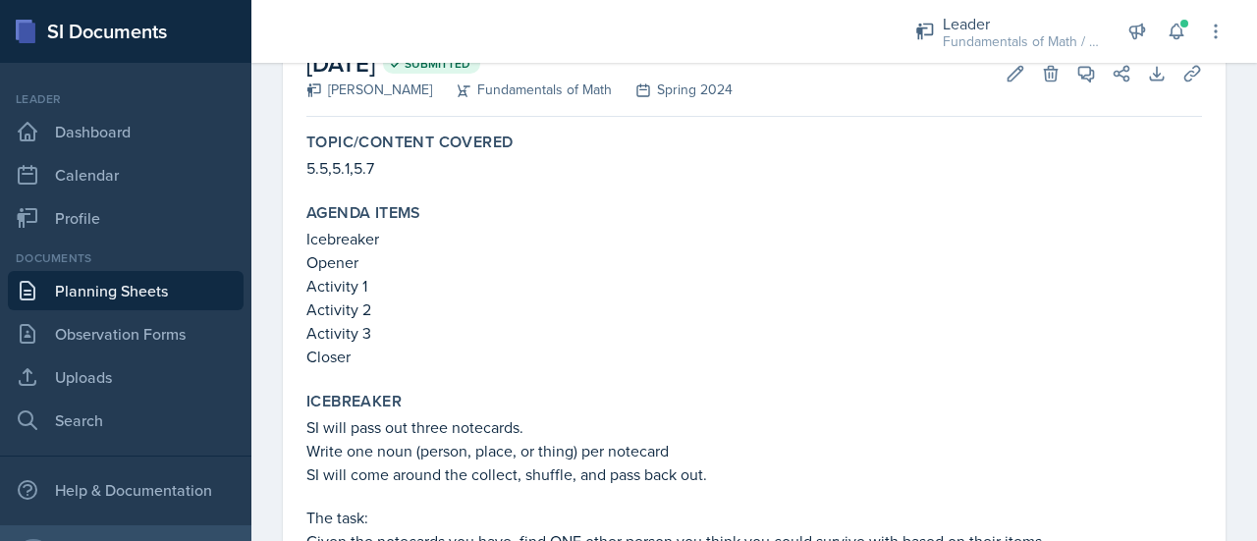
scroll to position [0, 0]
